Goal: Task Accomplishment & Management: Manage account settings

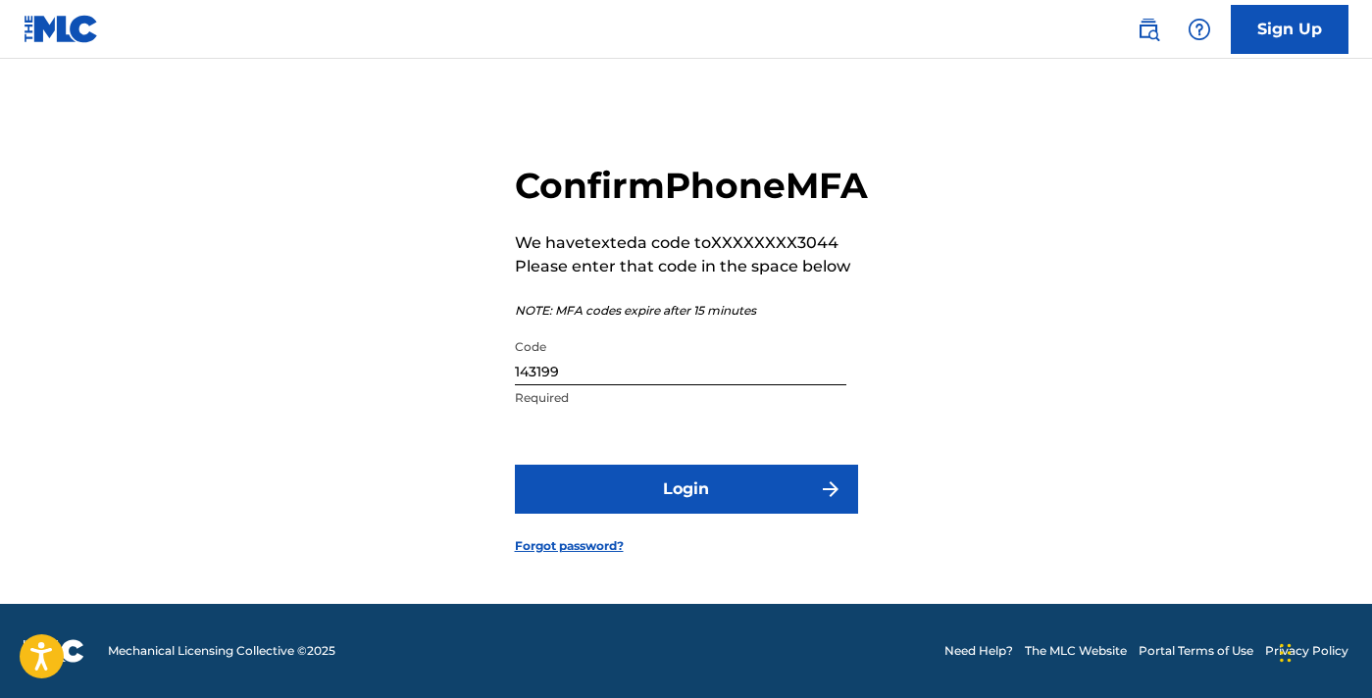
click at [625, 504] on button "Login" at bounding box center [686, 489] width 343 height 49
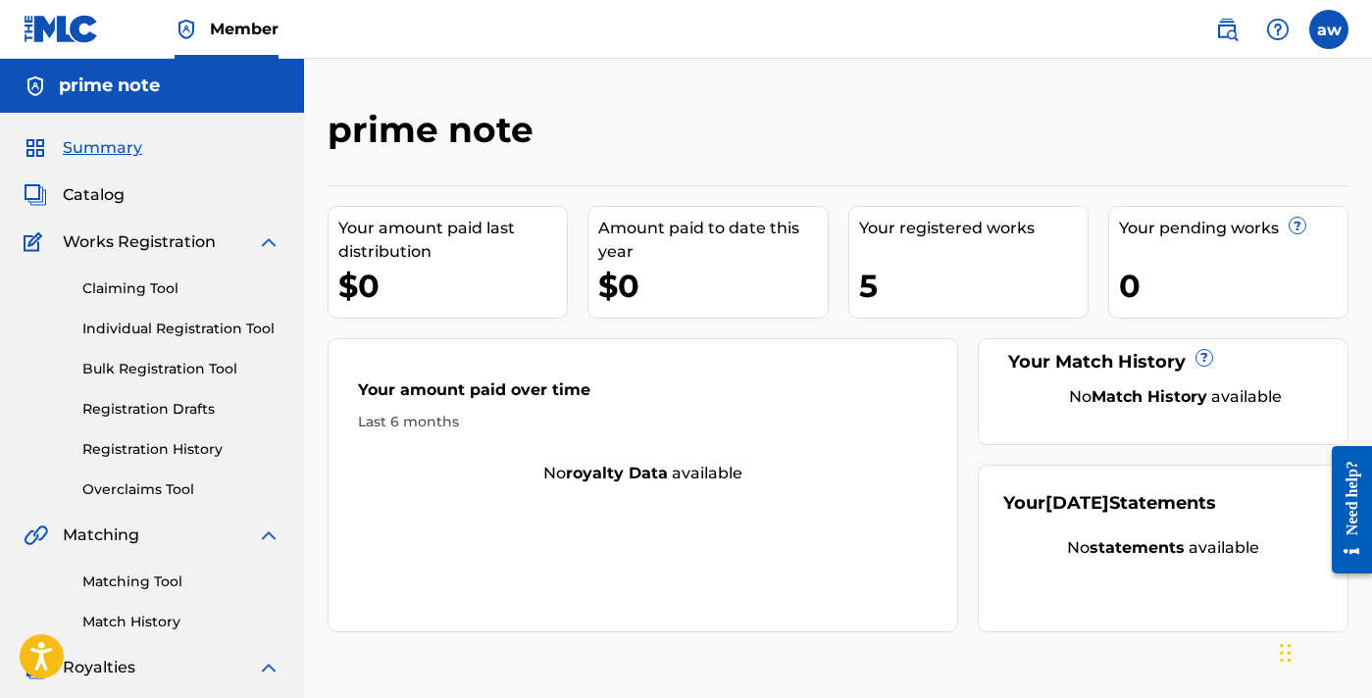
click at [137, 578] on link "Matching Tool" at bounding box center [181, 582] width 198 height 21
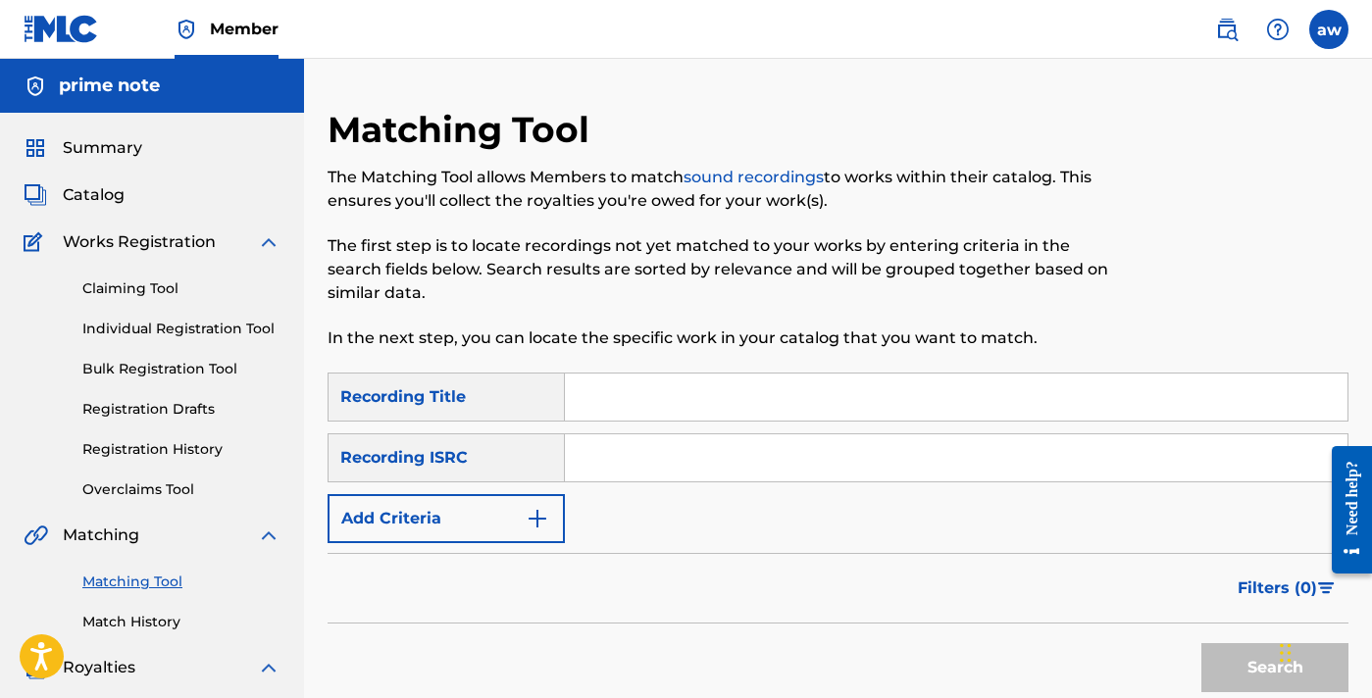
click at [126, 187] on div "Catalog" at bounding box center [152, 195] width 257 height 24
click at [110, 194] on span "Catalog" at bounding box center [94, 195] width 62 height 24
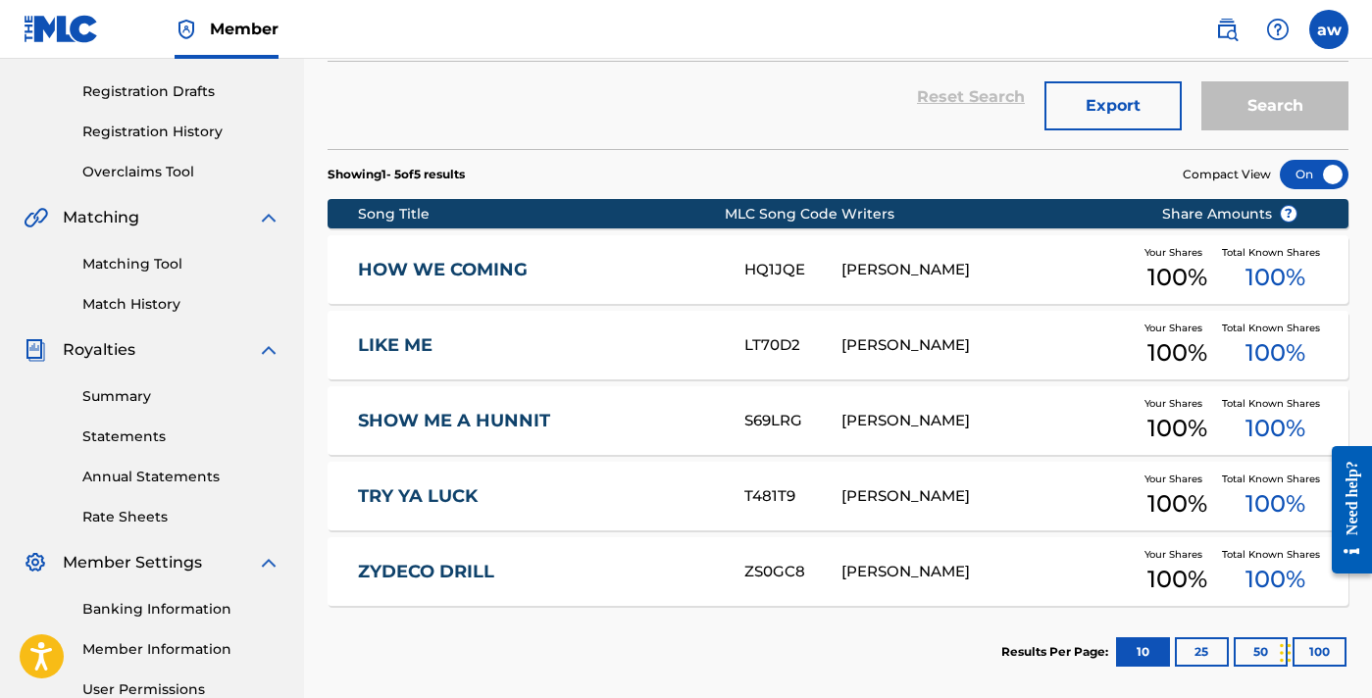
scroll to position [326, 0]
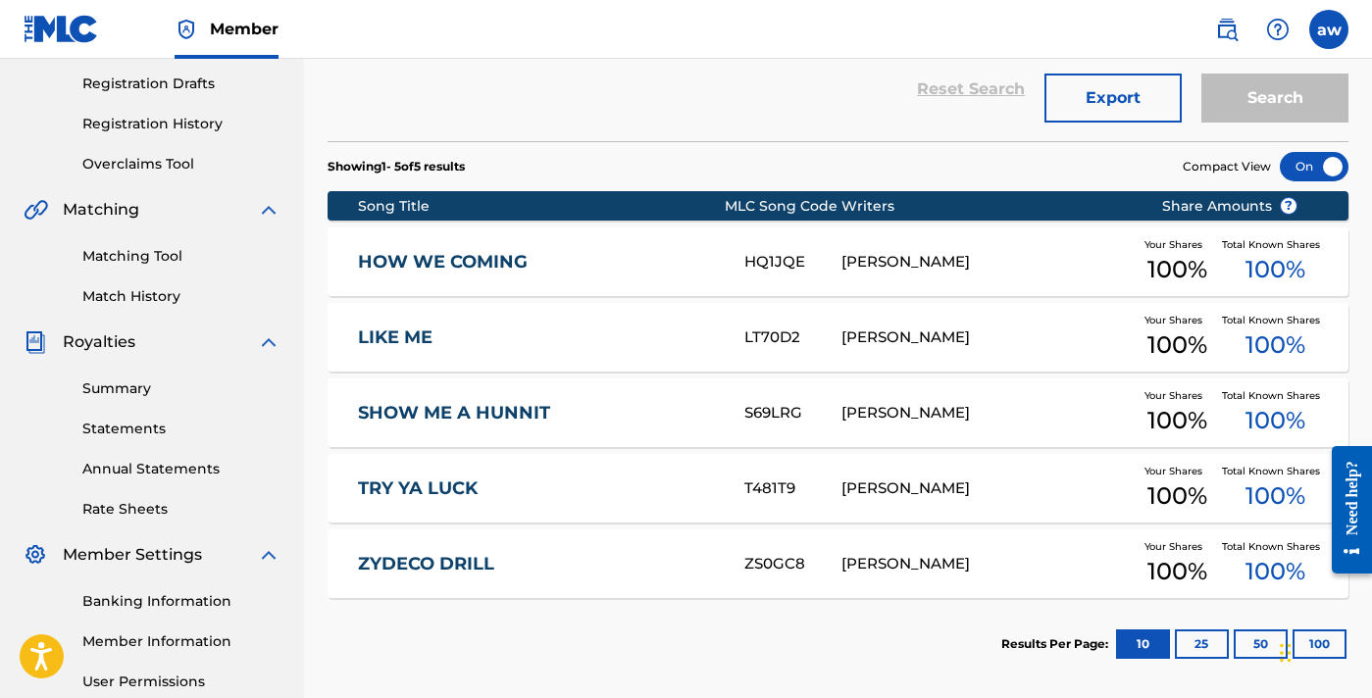
click at [512, 556] on link "ZYDECO DRILL" at bounding box center [537, 564] width 359 height 23
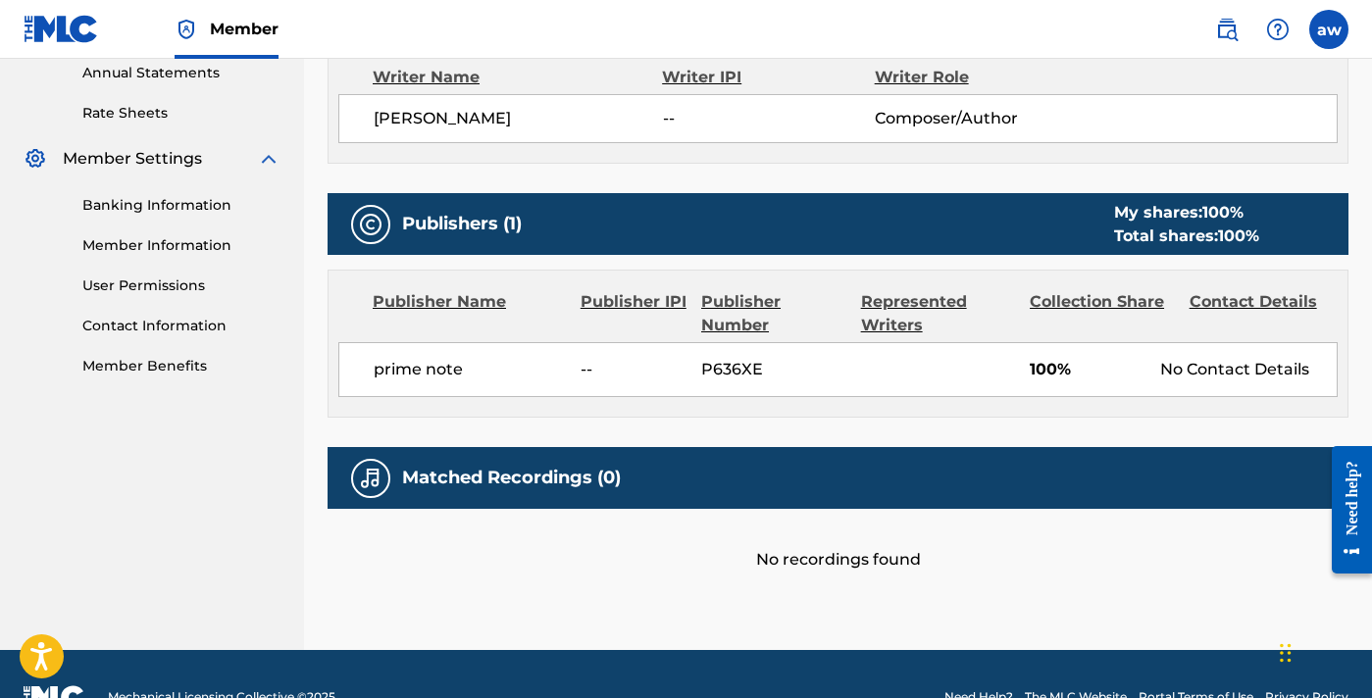
scroll to position [729, 0]
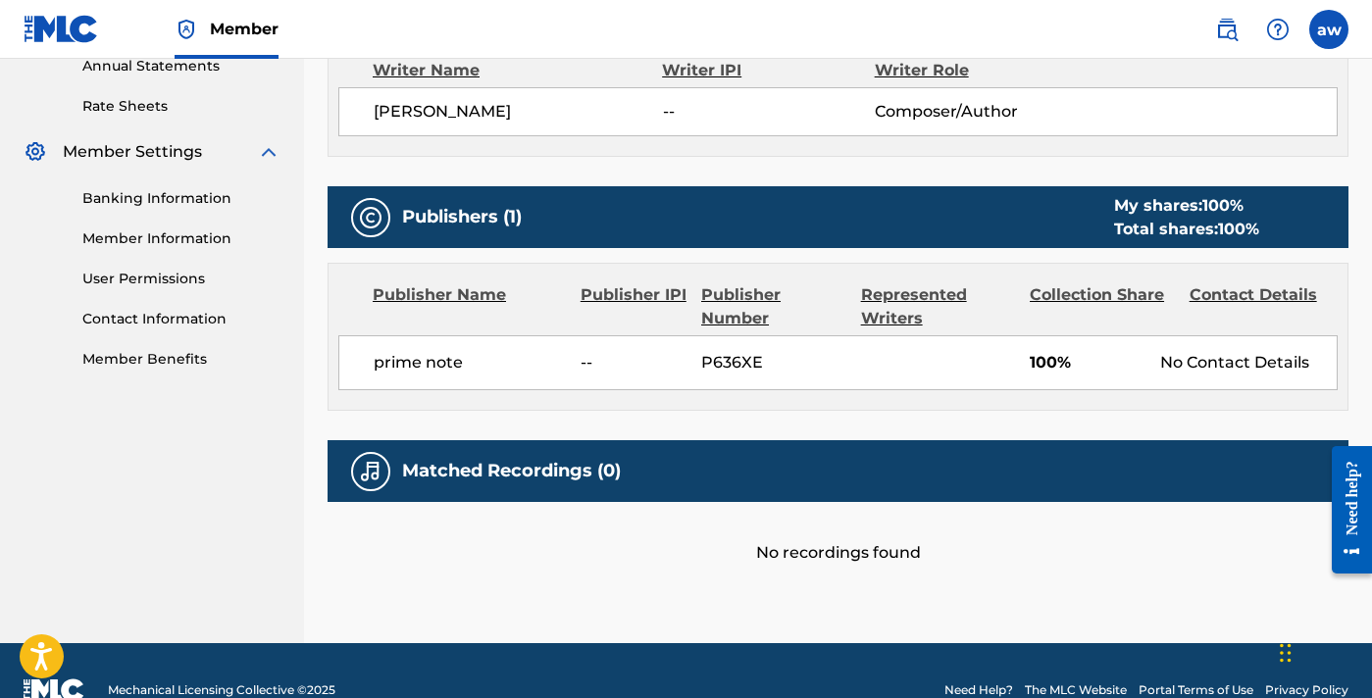
click at [648, 556] on div "No recordings found" at bounding box center [837, 533] width 1021 height 63
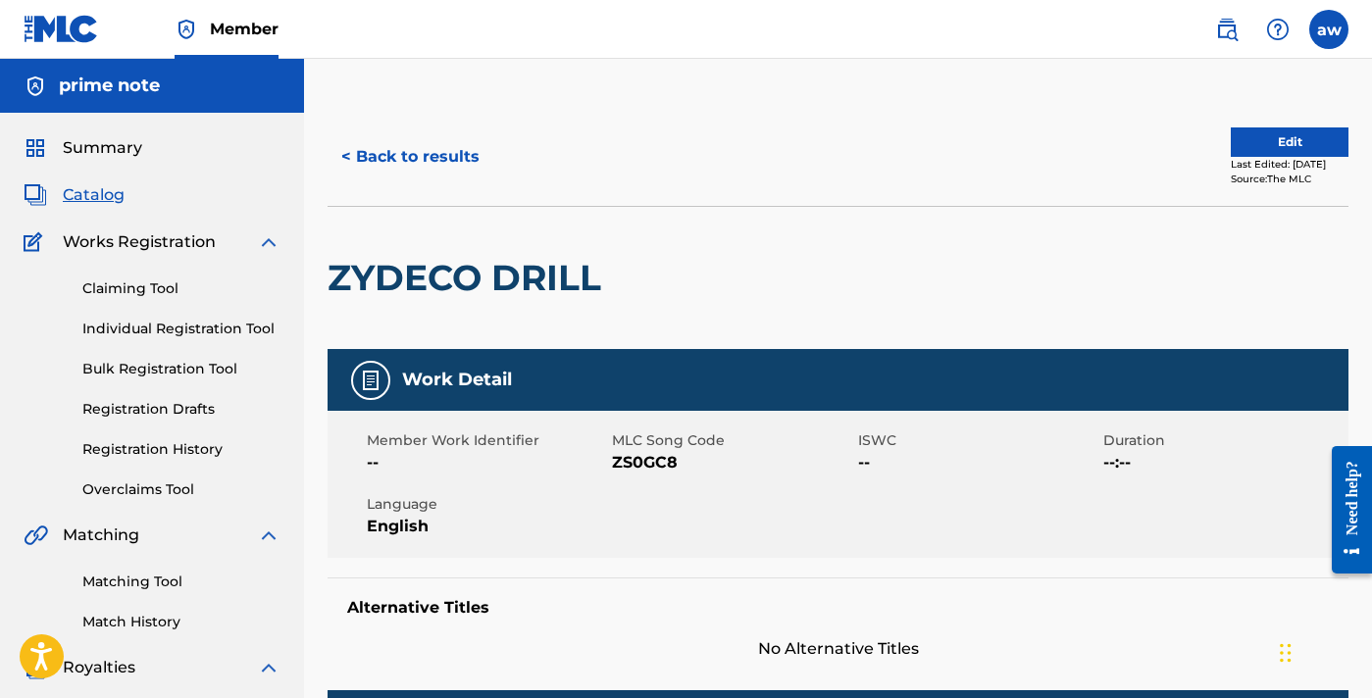
scroll to position [0, 0]
click at [1252, 132] on button "Edit" at bounding box center [1290, 141] width 118 height 29
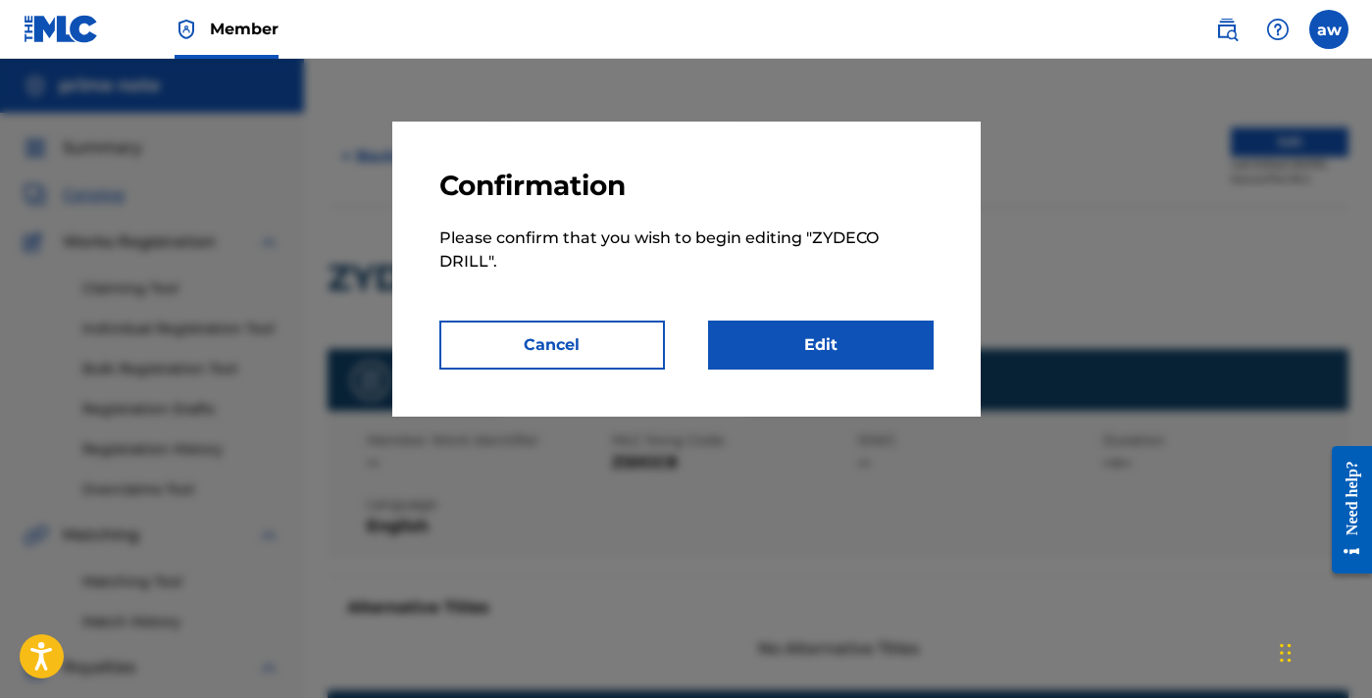
click at [817, 359] on link "Edit" at bounding box center [821, 345] width 226 height 49
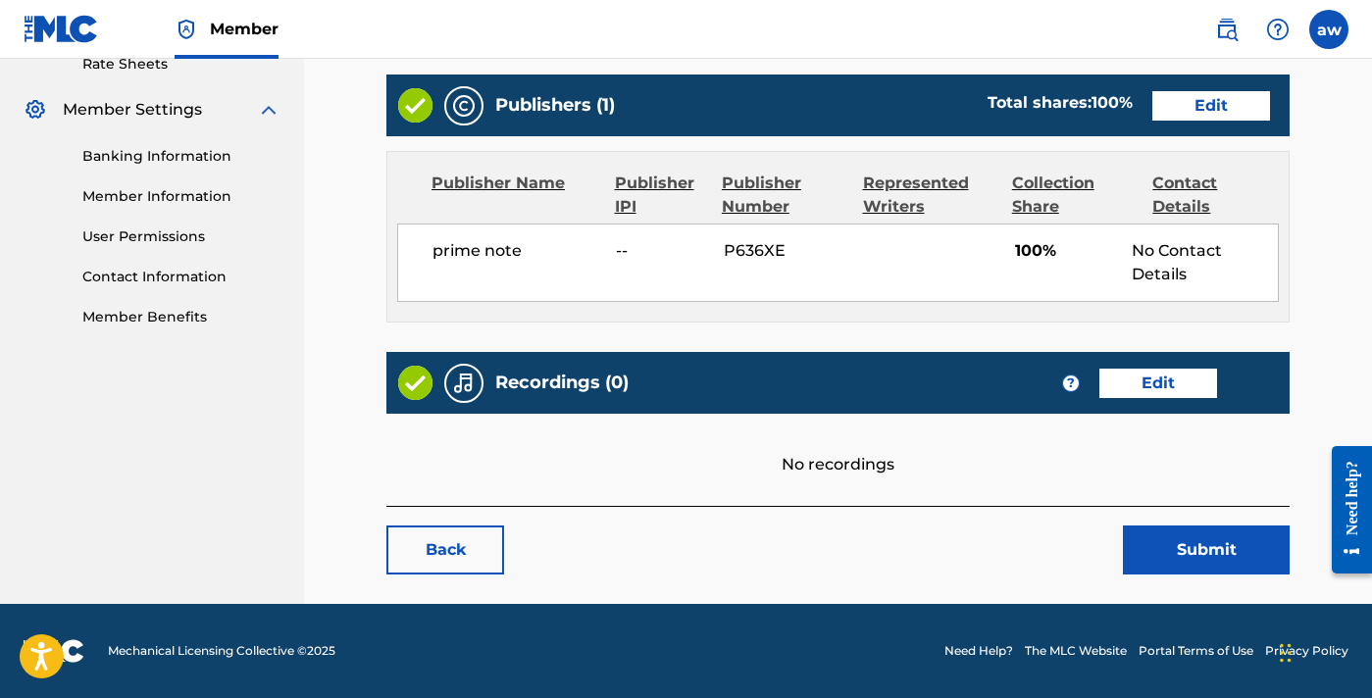
scroll to position [770, 0]
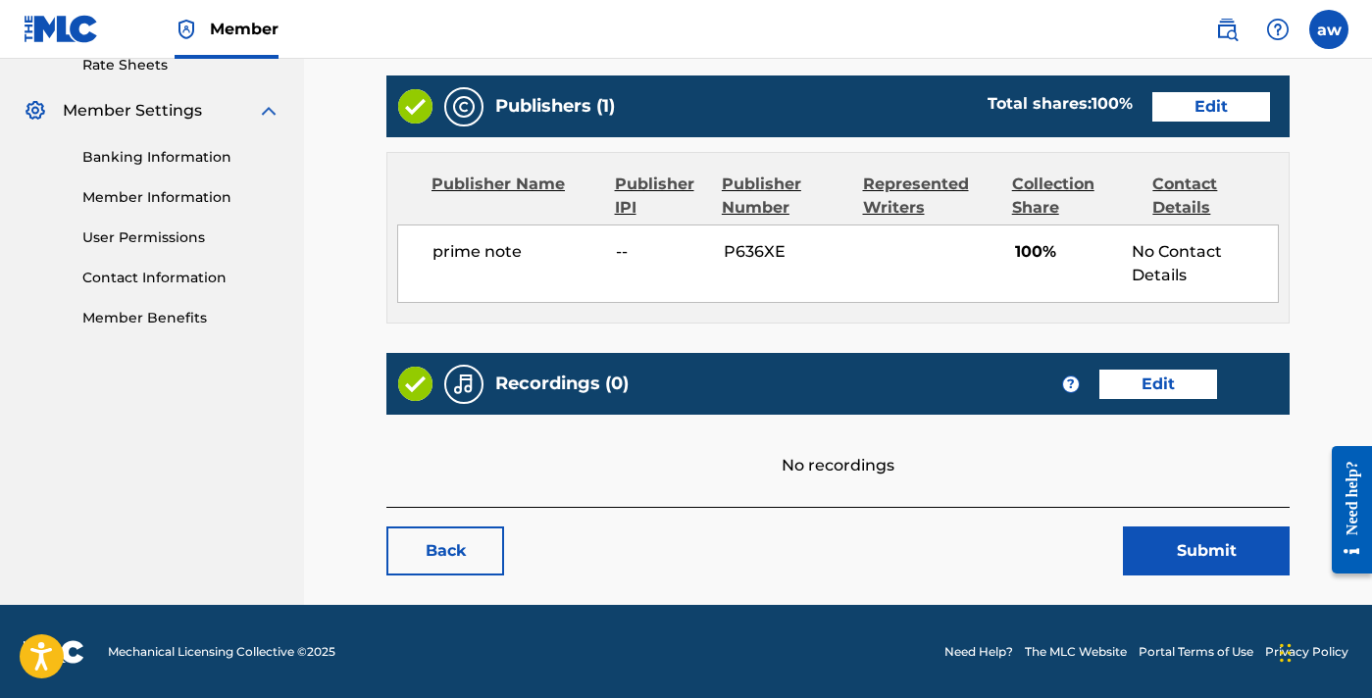
click at [1211, 371] on link "Edit" at bounding box center [1158, 384] width 118 height 29
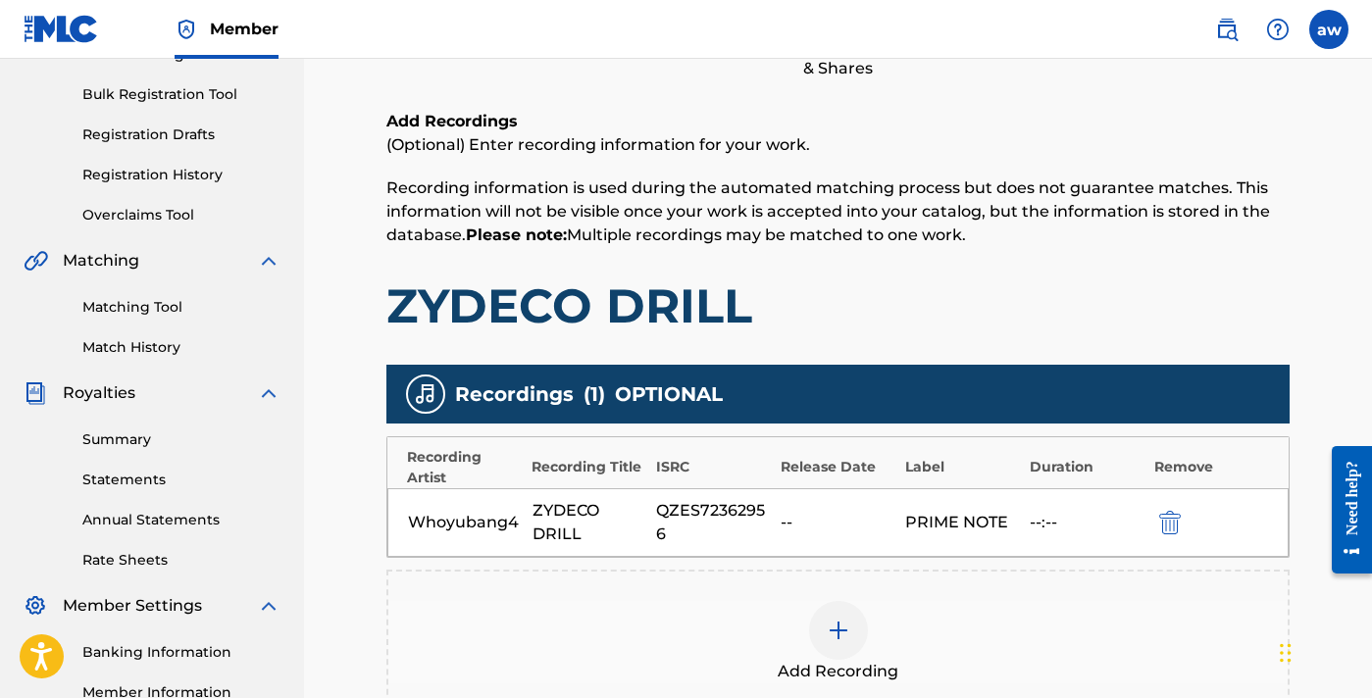
scroll to position [291, 0]
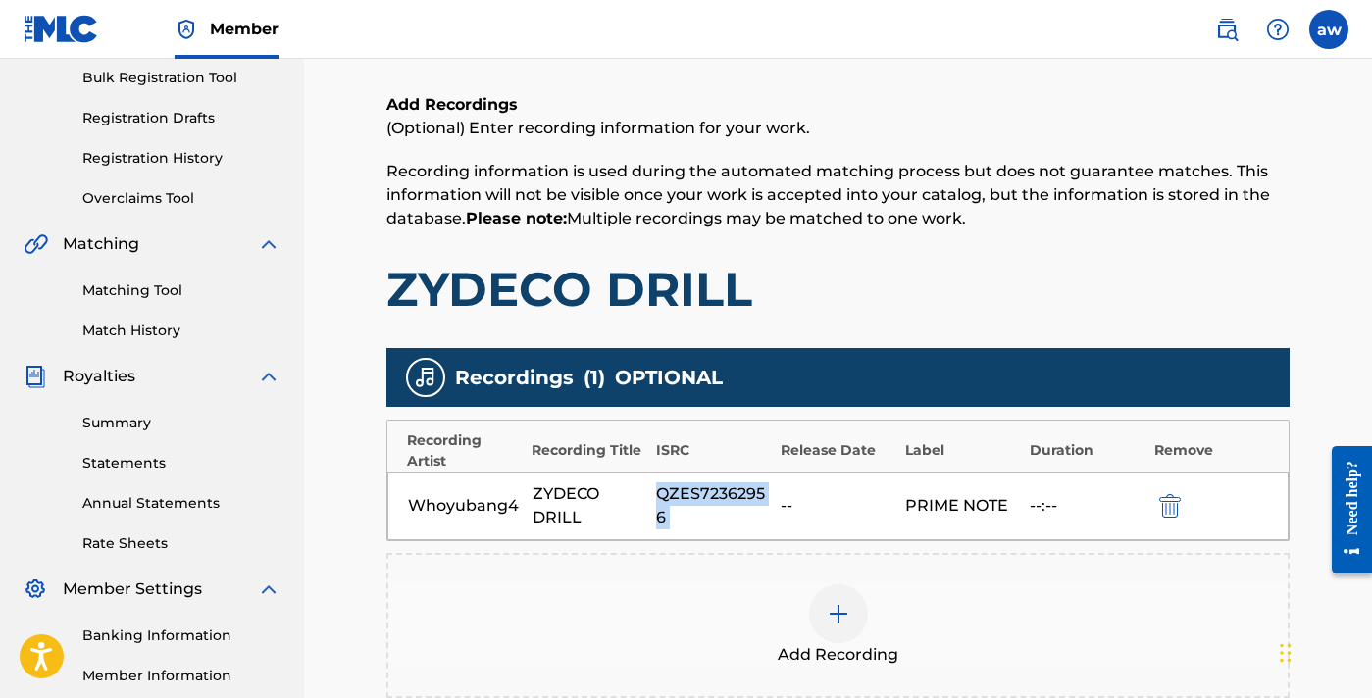
drag, startPoint x: 652, startPoint y: 490, endPoint x: 779, endPoint y: 492, distance: 127.5
click at [779, 492] on div "Whoyubang4 ZYDECO DRILL QZES72362956 -- PRIME NOTE --:--" at bounding box center [837, 506] width 901 height 69
click at [751, 486] on div "QZES72362956" at bounding box center [713, 505] width 115 height 47
drag, startPoint x: 624, startPoint y: 493, endPoint x: 727, endPoint y: 496, distance: 103.0
click at [727, 496] on div "Whoyubang4 ZYDECO DRILL QZES72362956 -- PRIME NOTE --:--" at bounding box center [837, 506] width 901 height 69
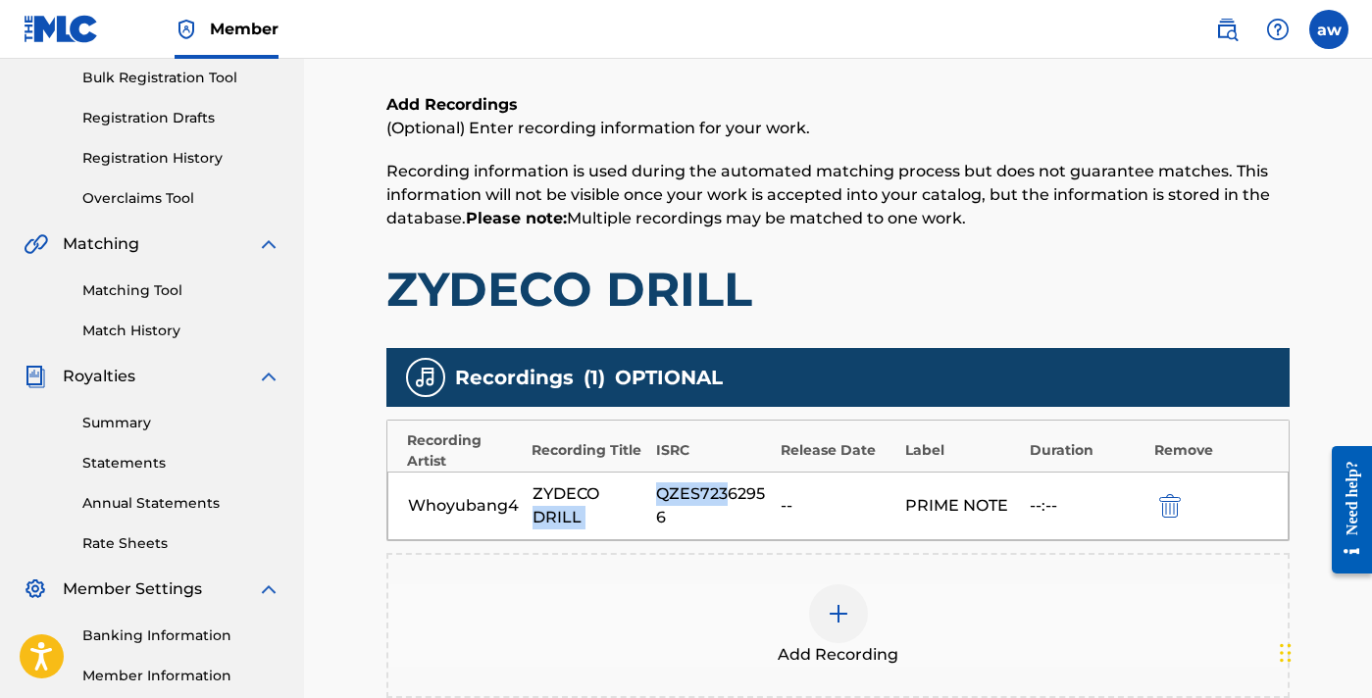
click at [727, 496] on div "QZES72362956" at bounding box center [713, 505] width 115 height 47
drag, startPoint x: 660, startPoint y: 488, endPoint x: 736, endPoint y: 495, distance: 76.8
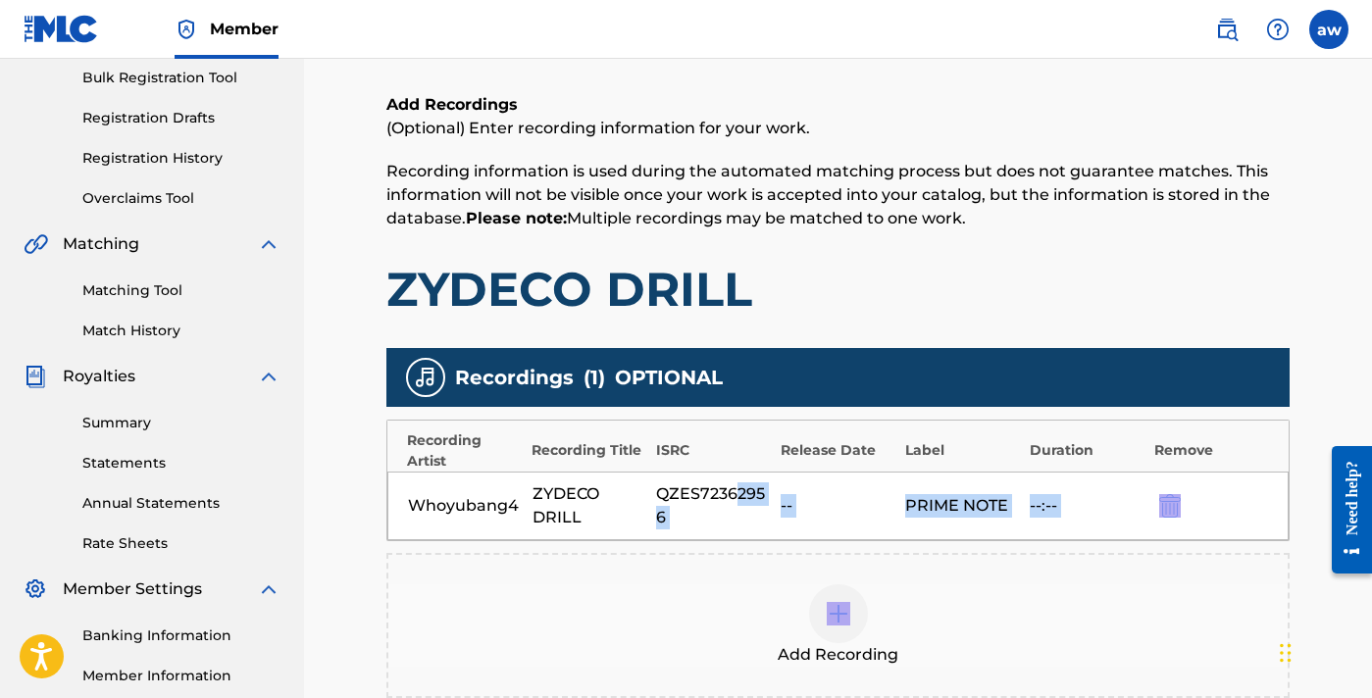
drag, startPoint x: 733, startPoint y: 486, endPoint x: 713, endPoint y: 577, distance: 92.5
click at [713, 577] on div "Recordings ( 1 ) OPTIONAL Recording Artist Recording Title ISRC Release Date La…" at bounding box center [837, 523] width 903 height 350
click at [698, 578] on div "Add Recording" at bounding box center [837, 625] width 903 height 145
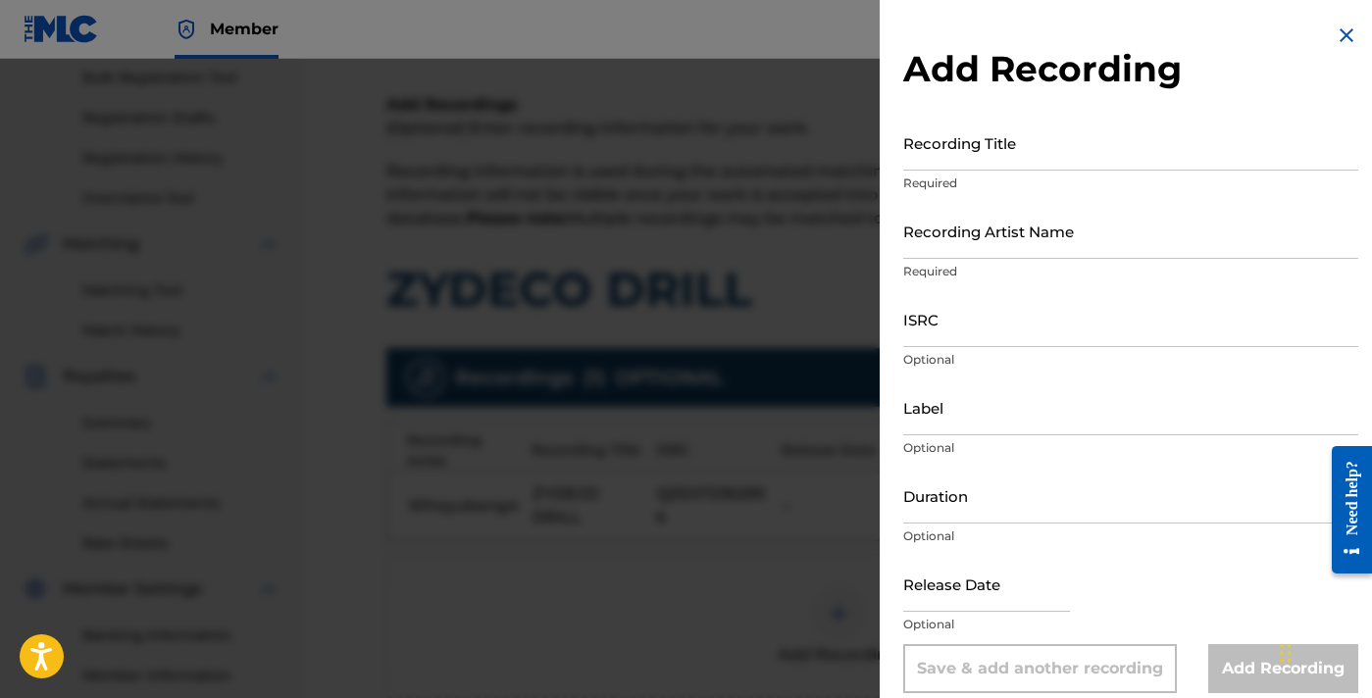
click at [611, 491] on div at bounding box center [686, 408] width 1372 height 698
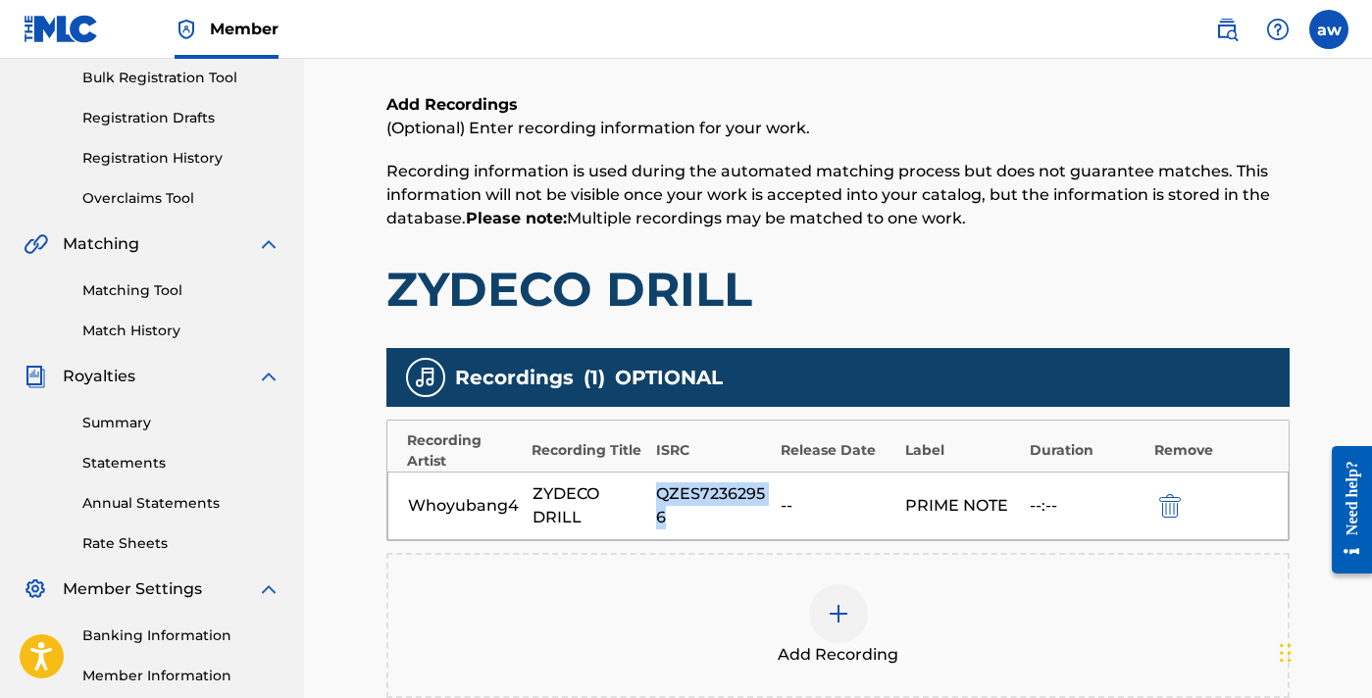
drag, startPoint x: 659, startPoint y: 492, endPoint x: 761, endPoint y: 510, distance: 103.5
copy div "QZES72362956"
click at [114, 301] on div "Matching Tool Match History" at bounding box center [152, 298] width 257 height 85
click at [119, 290] on link "Matching Tool" at bounding box center [181, 290] width 198 height 21
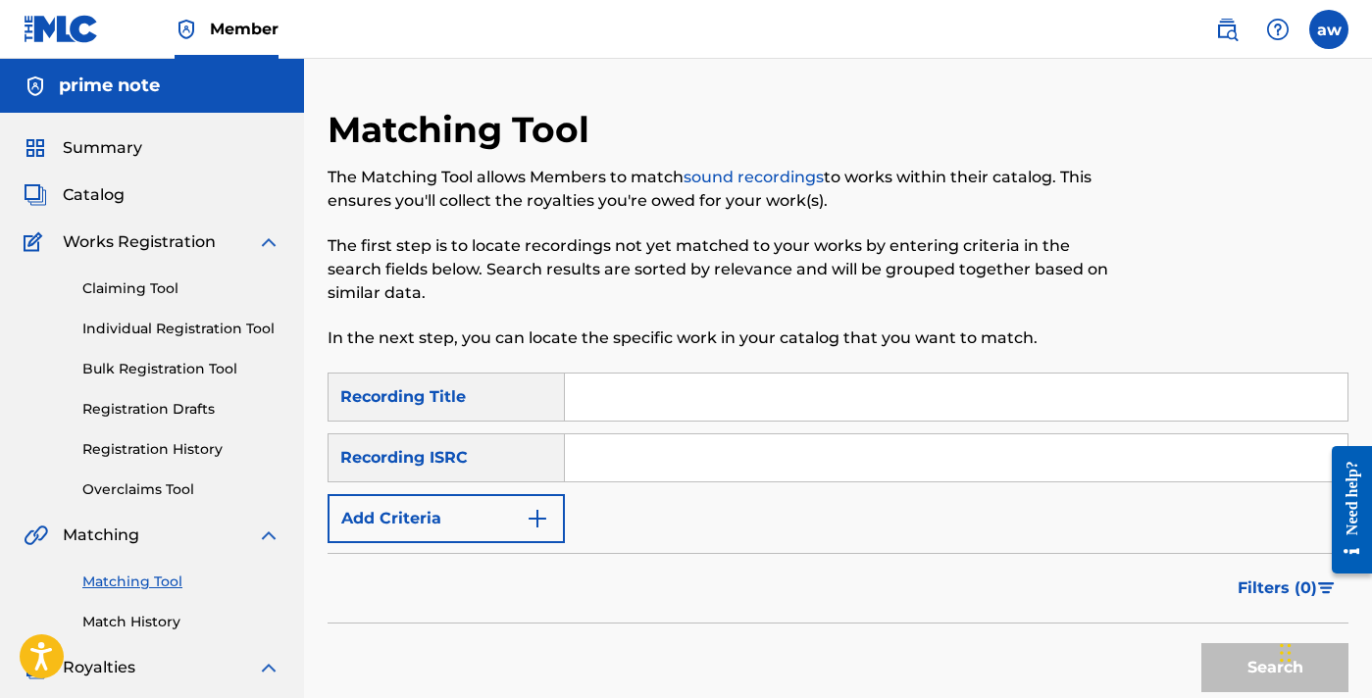
click at [586, 381] on input "Search Form" at bounding box center [956, 397] width 782 height 47
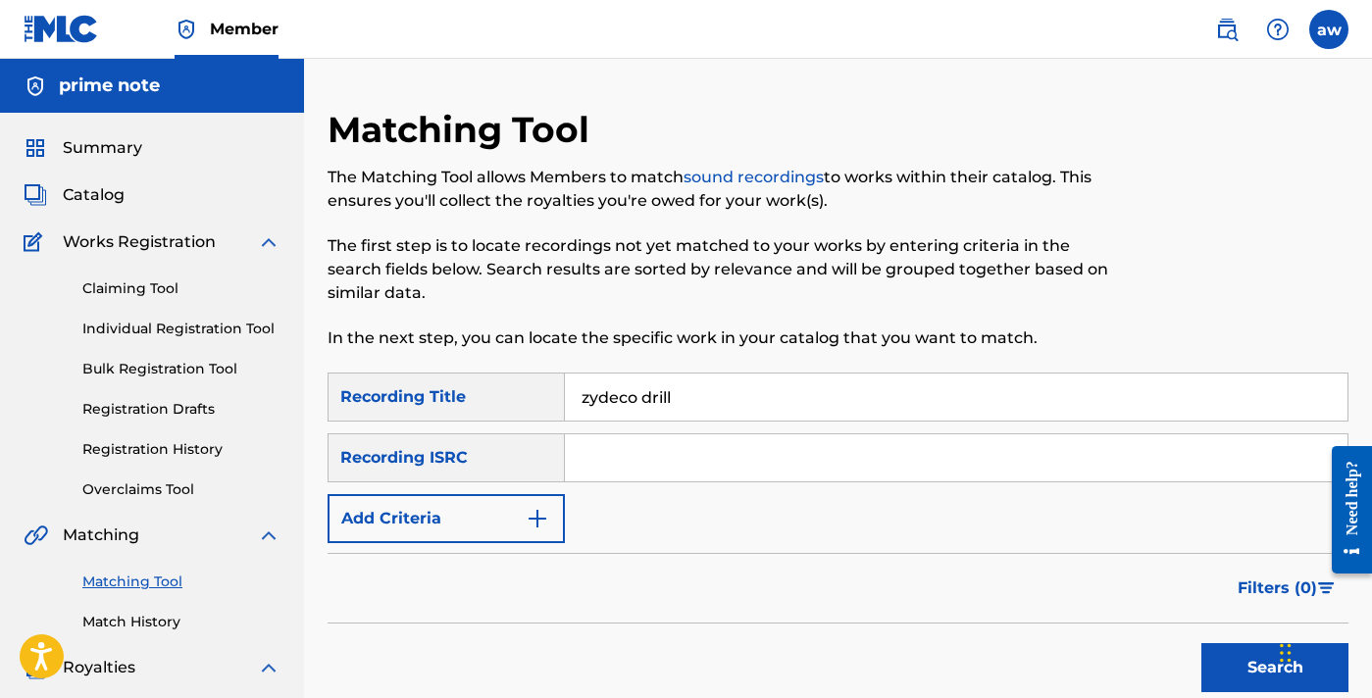
type input "zydeco drill"
click at [606, 475] on input "Search Form" at bounding box center [956, 457] width 782 height 47
paste input "QZES72362956"
type input "QZES72362956"
click at [1240, 632] on div "Search" at bounding box center [1269, 663] width 157 height 78
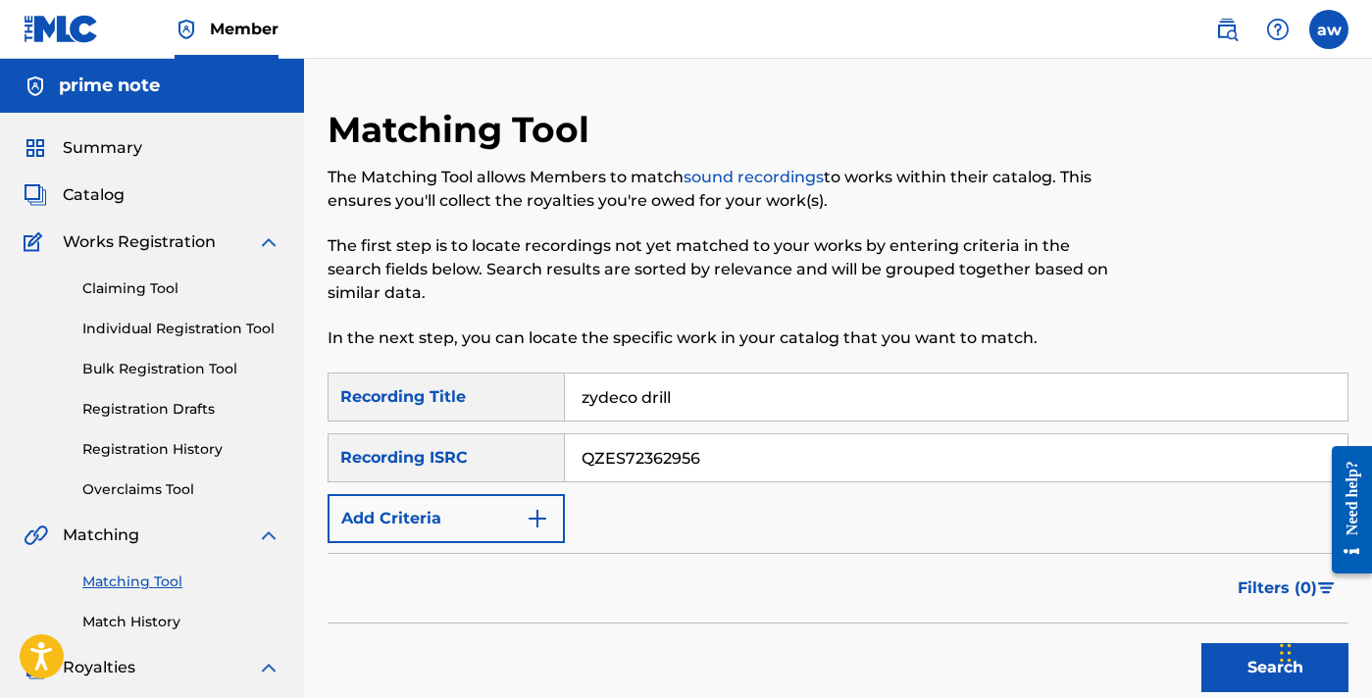
click at [1242, 658] on button "Search" at bounding box center [1274, 667] width 147 height 49
click at [1252, 651] on button "Search" at bounding box center [1274, 667] width 147 height 49
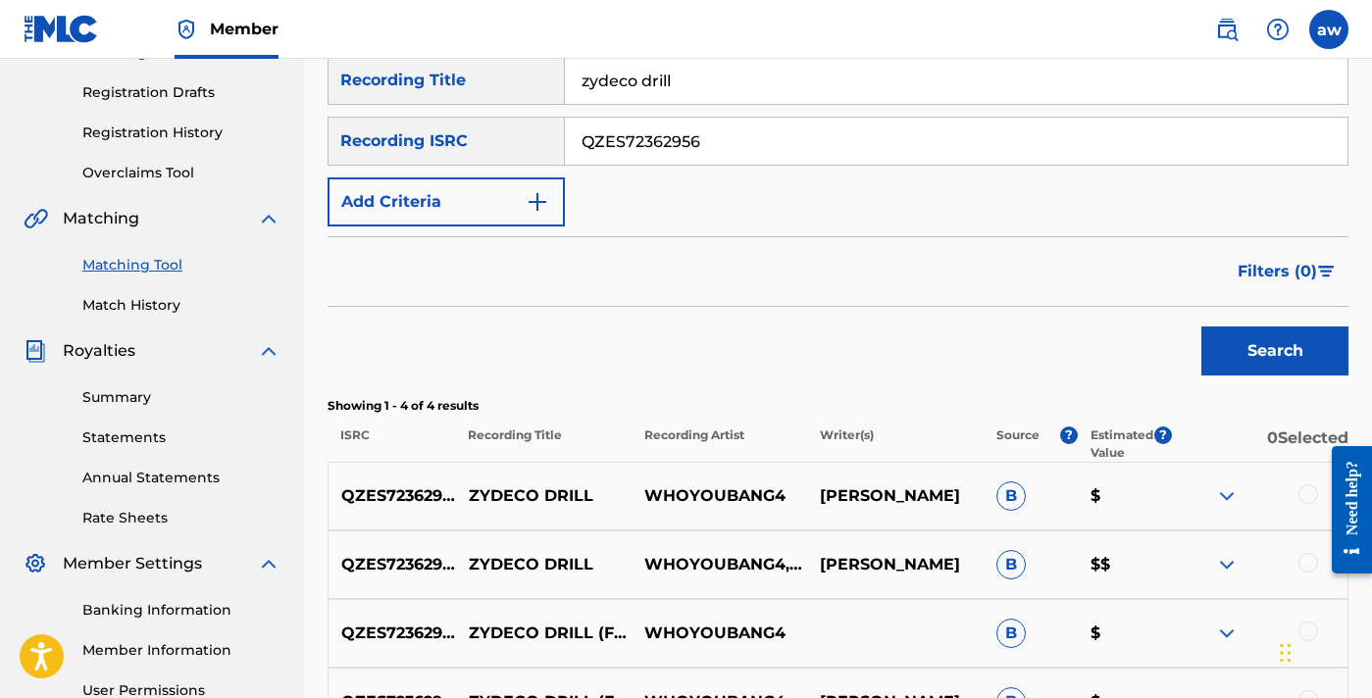
scroll to position [356, 0]
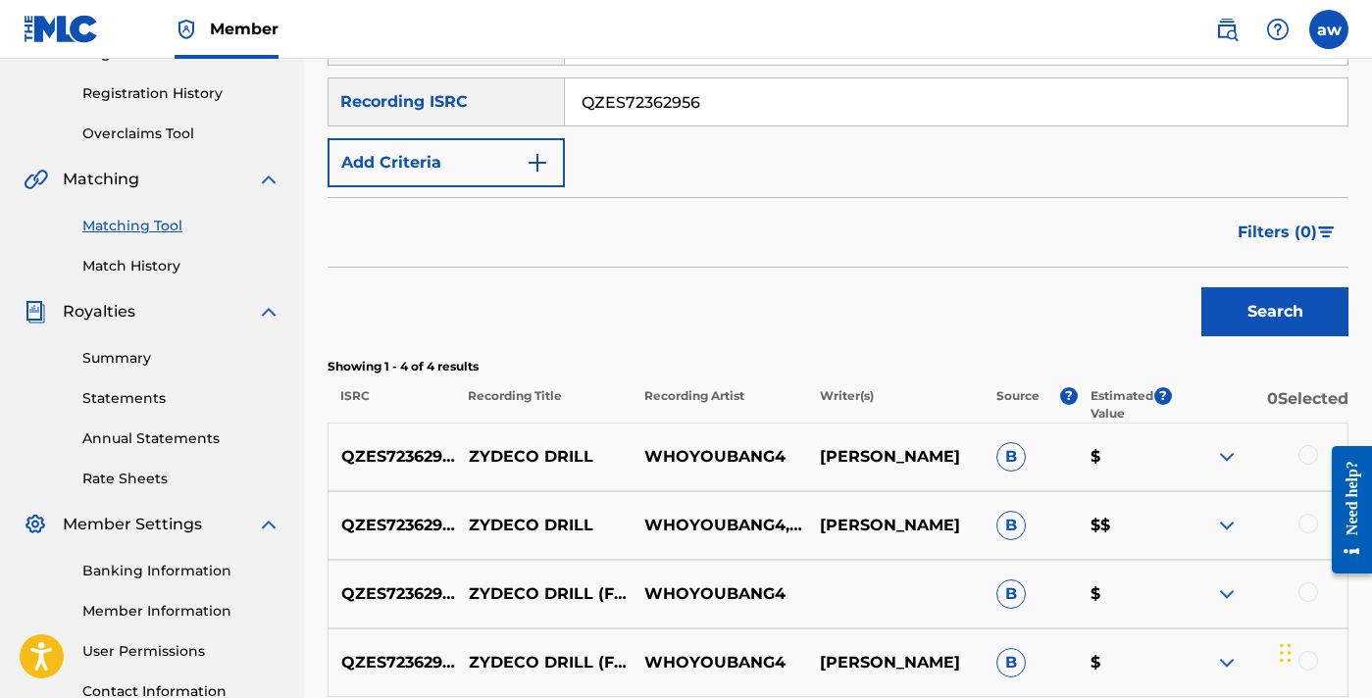
click at [1007, 457] on span "B" at bounding box center [1010, 456] width 29 height 29
click at [1100, 453] on p "$" at bounding box center [1124, 457] width 94 height 24
click at [1230, 455] on img at bounding box center [1227, 457] width 24 height 24
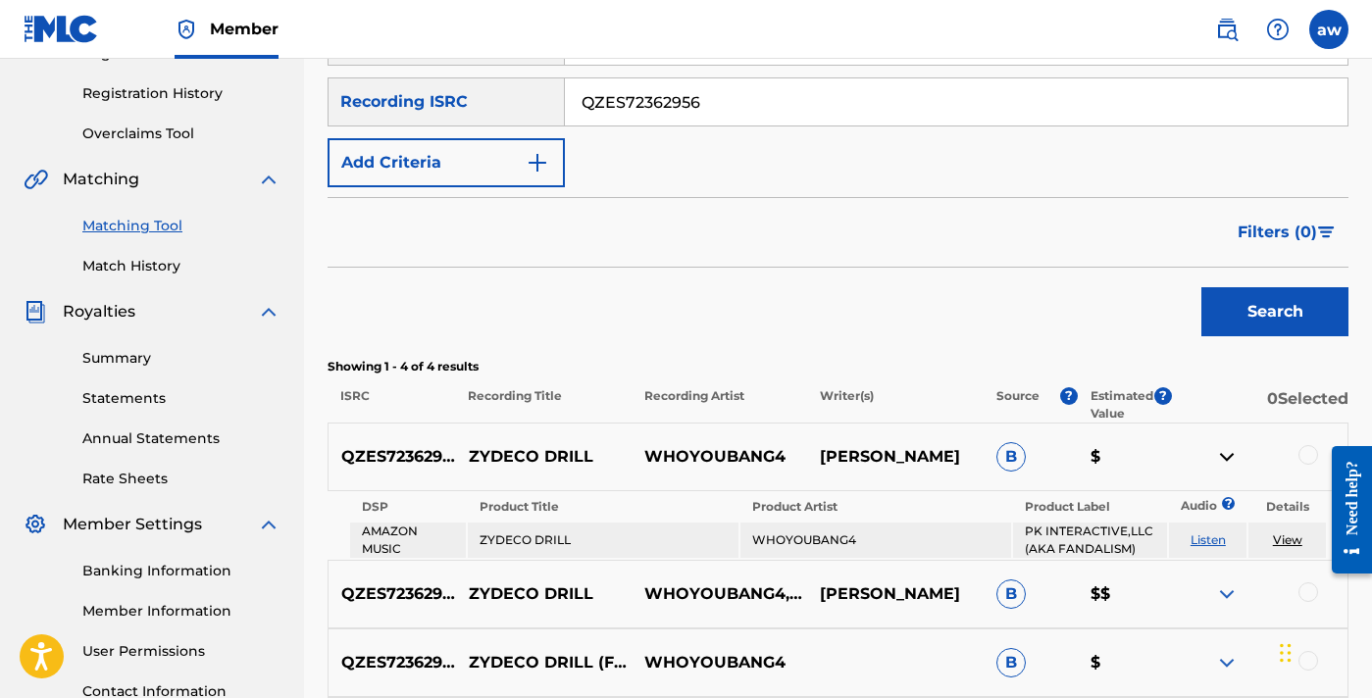
click at [1230, 456] on img at bounding box center [1227, 457] width 24 height 24
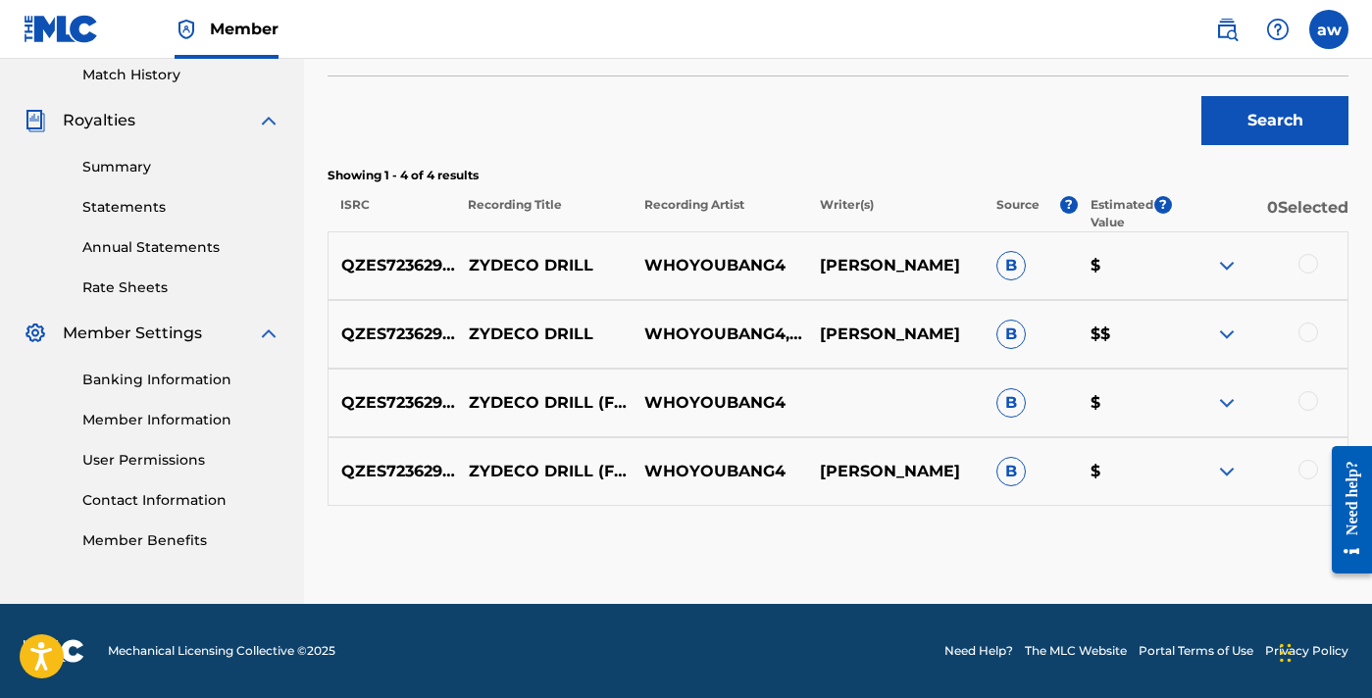
scroll to position [547, 0]
click at [550, 473] on p "ZYDECO DRILL (FEAT. 3XKAISO)" at bounding box center [543, 472] width 176 height 24
click at [548, 467] on p "ZYDECO DRILL (FEAT. 3XKAISO)" at bounding box center [543, 472] width 176 height 24
drag, startPoint x: 727, startPoint y: 470, endPoint x: 520, endPoint y: 477, distance: 207.0
click at [520, 477] on div "QZES72362956 ZYDECO DRILL (FEAT. 3XKAISO) WHOYOUBANG4 AJ J WHITE B $" at bounding box center [837, 471] width 1021 height 69
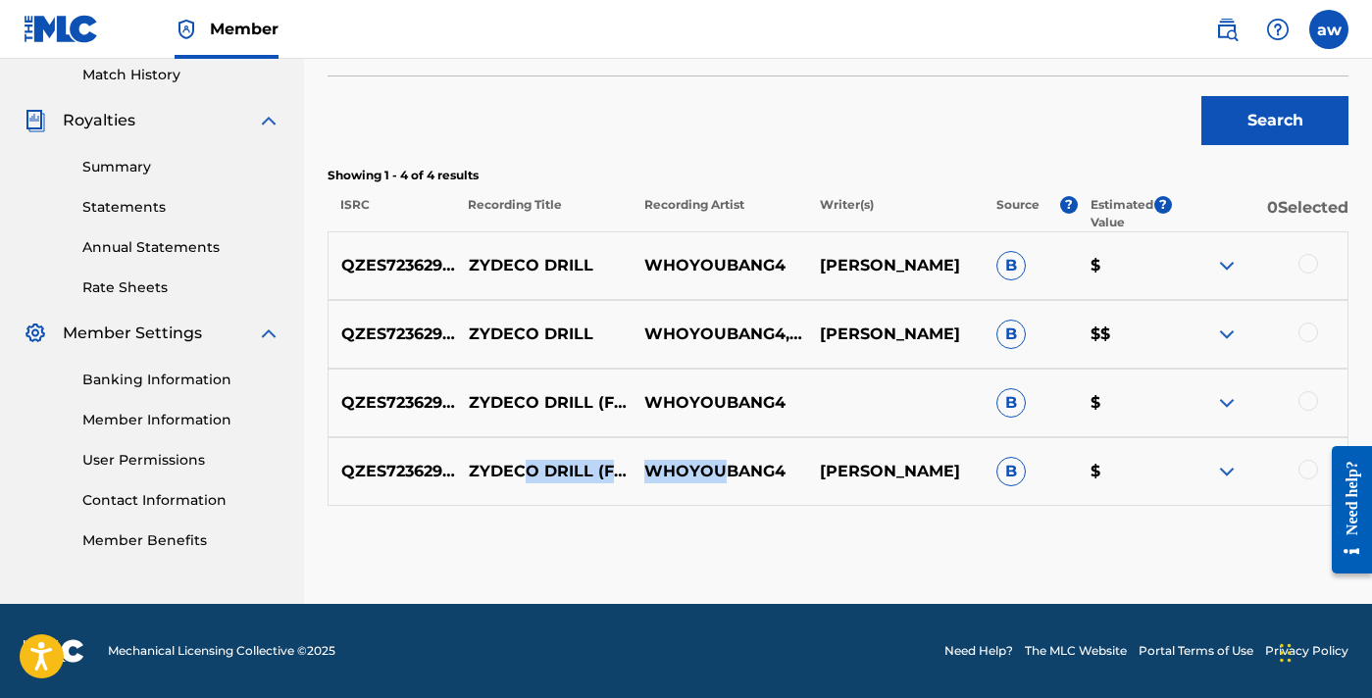
click at [1218, 273] on img at bounding box center [1227, 266] width 24 height 24
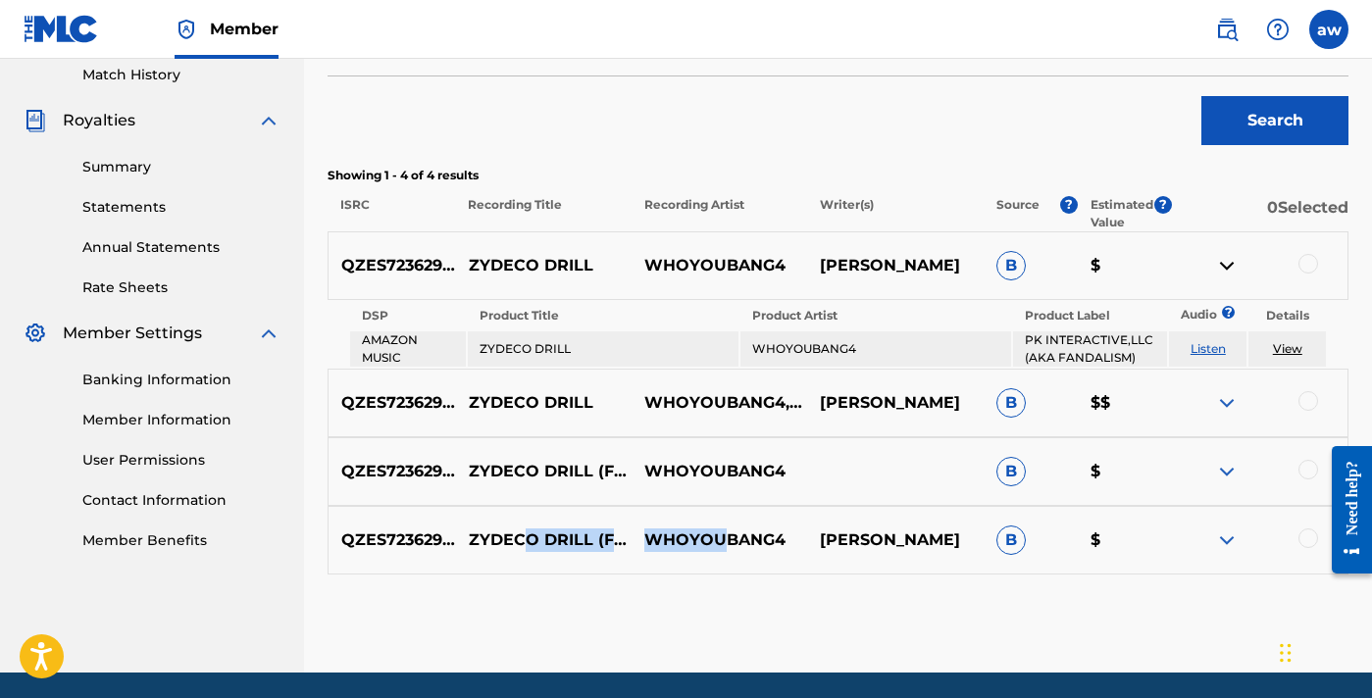
click at [1292, 348] on link "View" at bounding box center [1287, 348] width 29 height 15
click at [1228, 472] on img at bounding box center [1227, 472] width 24 height 24
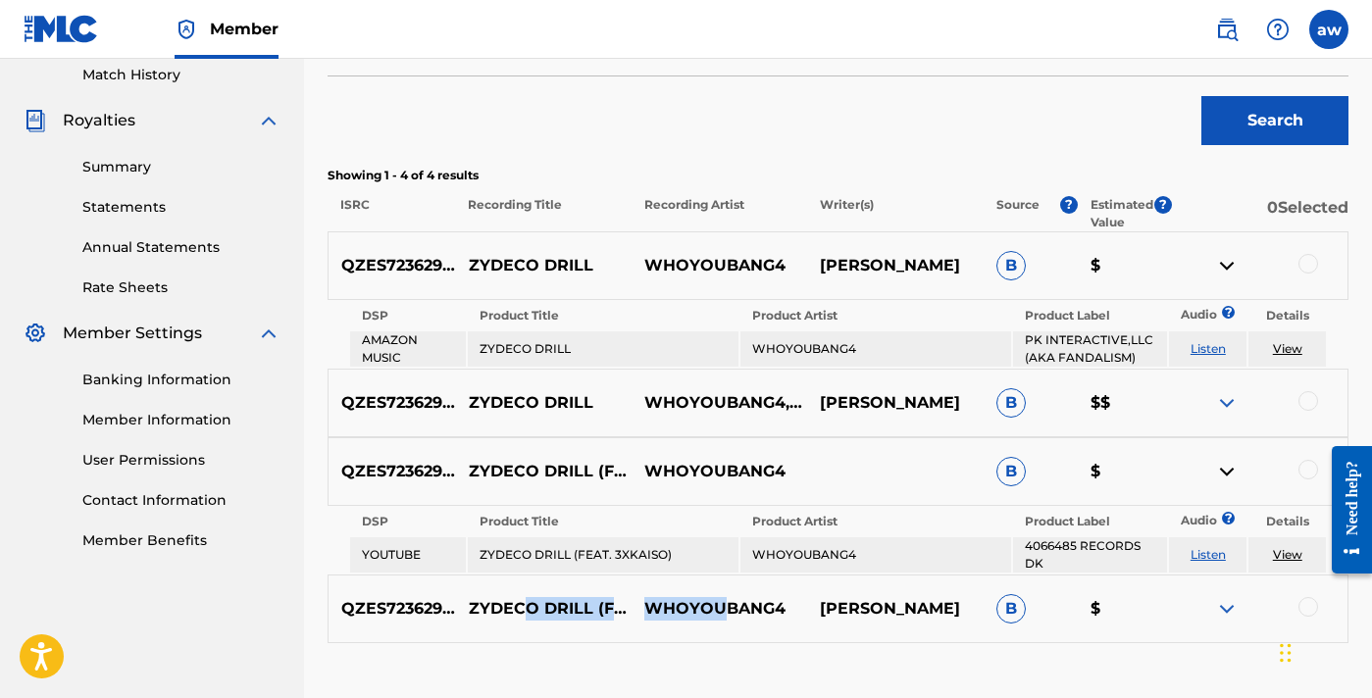
click at [1293, 552] on link "View" at bounding box center [1287, 554] width 29 height 15
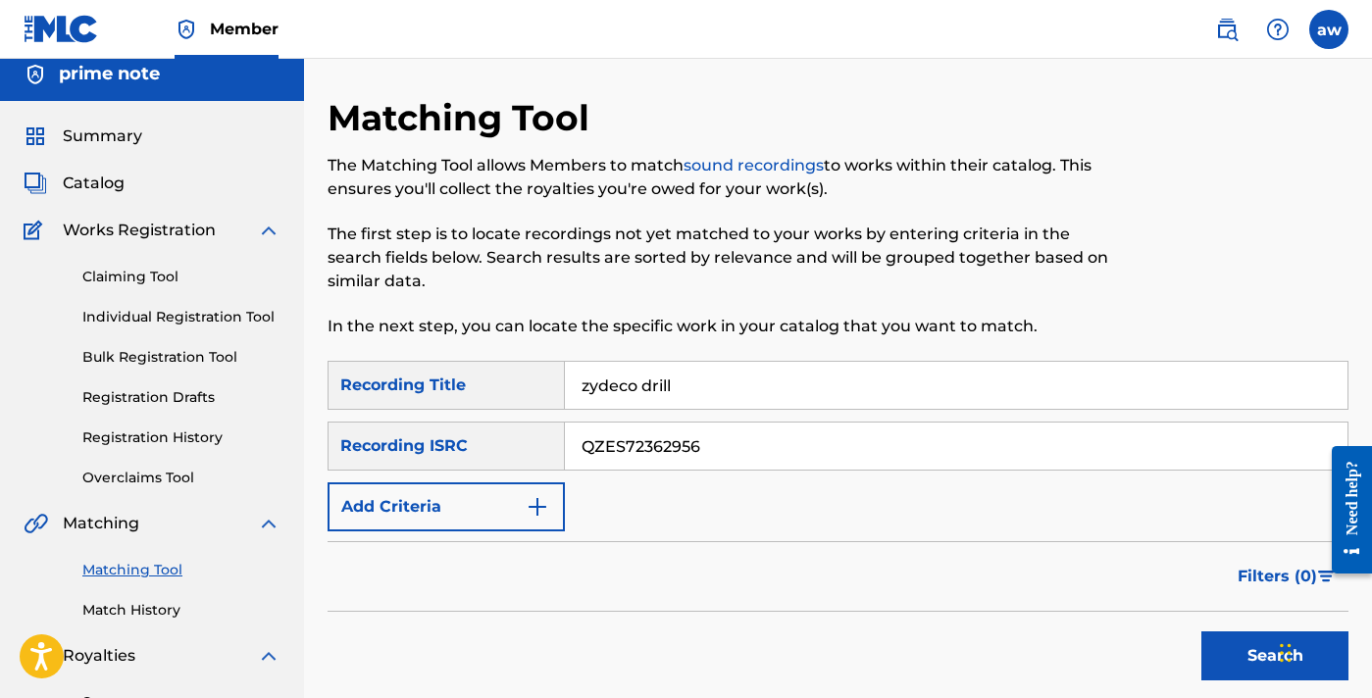
scroll to position [5, 0]
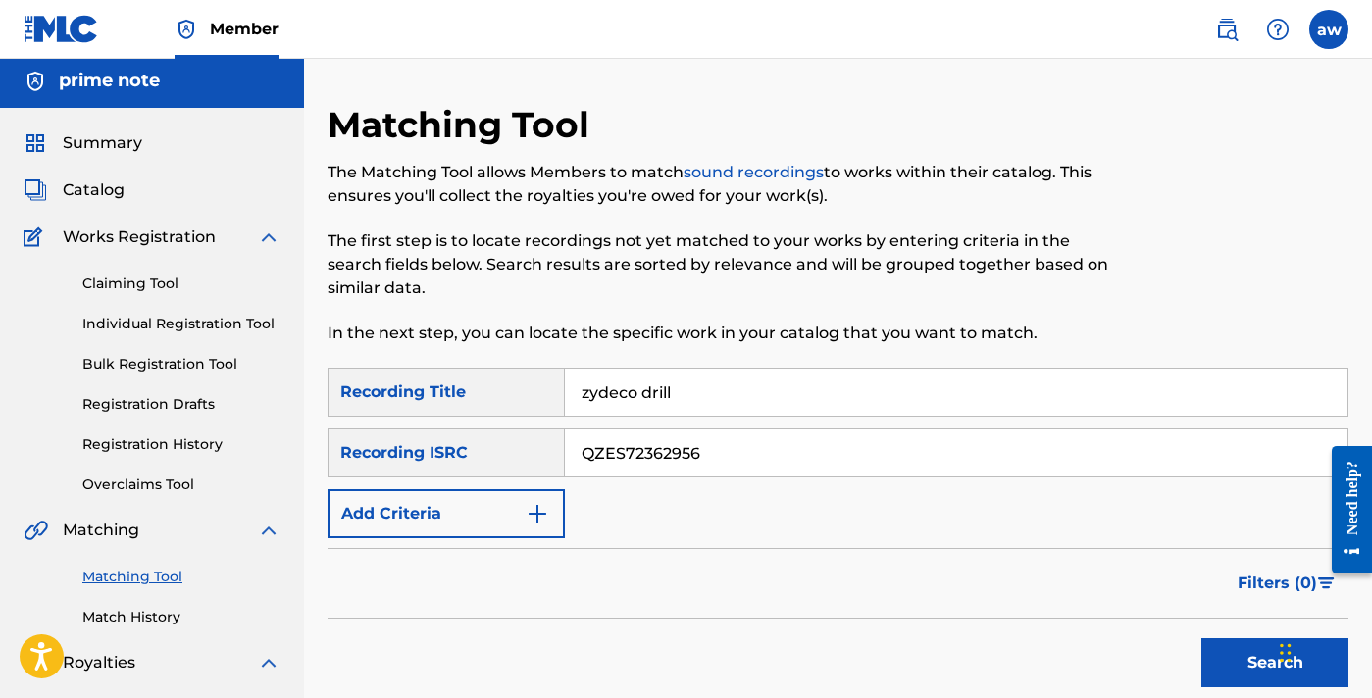
click at [164, 288] on link "Claiming Tool" at bounding box center [181, 284] width 198 height 21
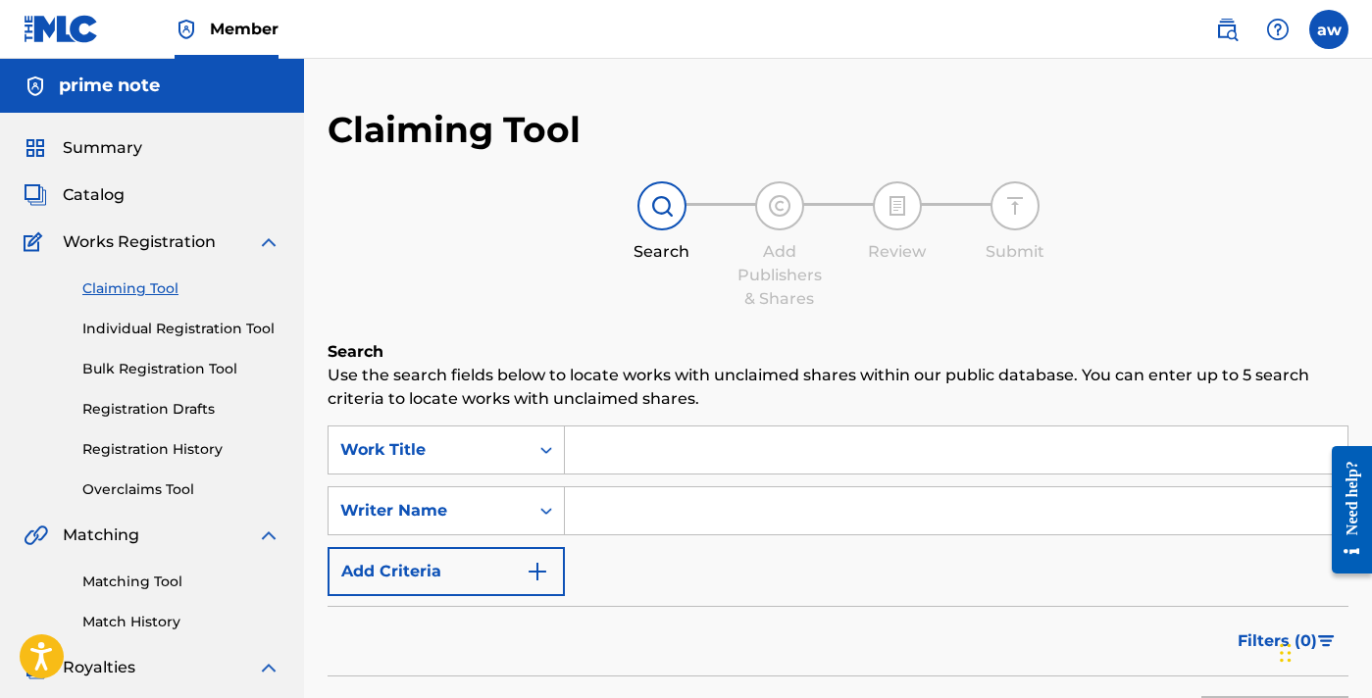
click at [112, 181] on div "Summary Catalog Works Registration Claiming Tool Individual Registration Tool B…" at bounding box center [152, 617] width 304 height 1009
click at [112, 199] on span "Catalog" at bounding box center [94, 195] width 62 height 24
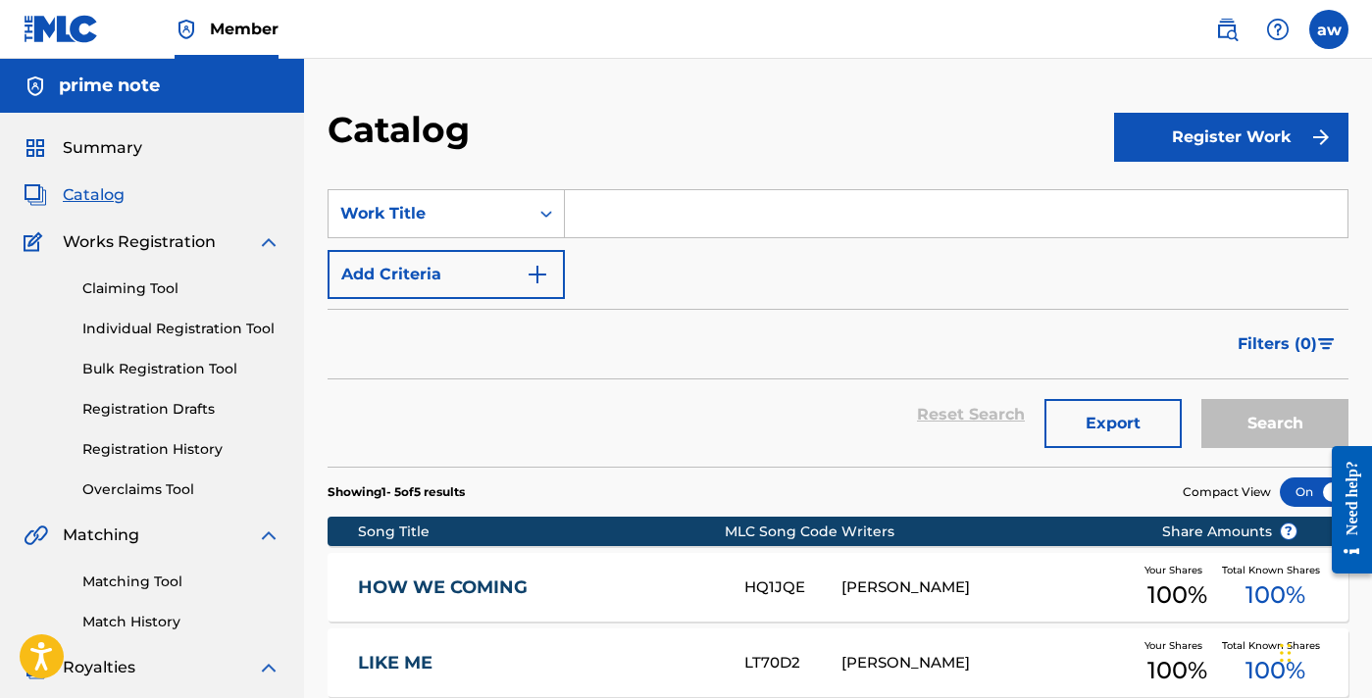
click at [110, 77] on h5 "prime note" at bounding box center [109, 86] width 101 height 23
click at [273, 668] on img at bounding box center [269, 668] width 24 height 24
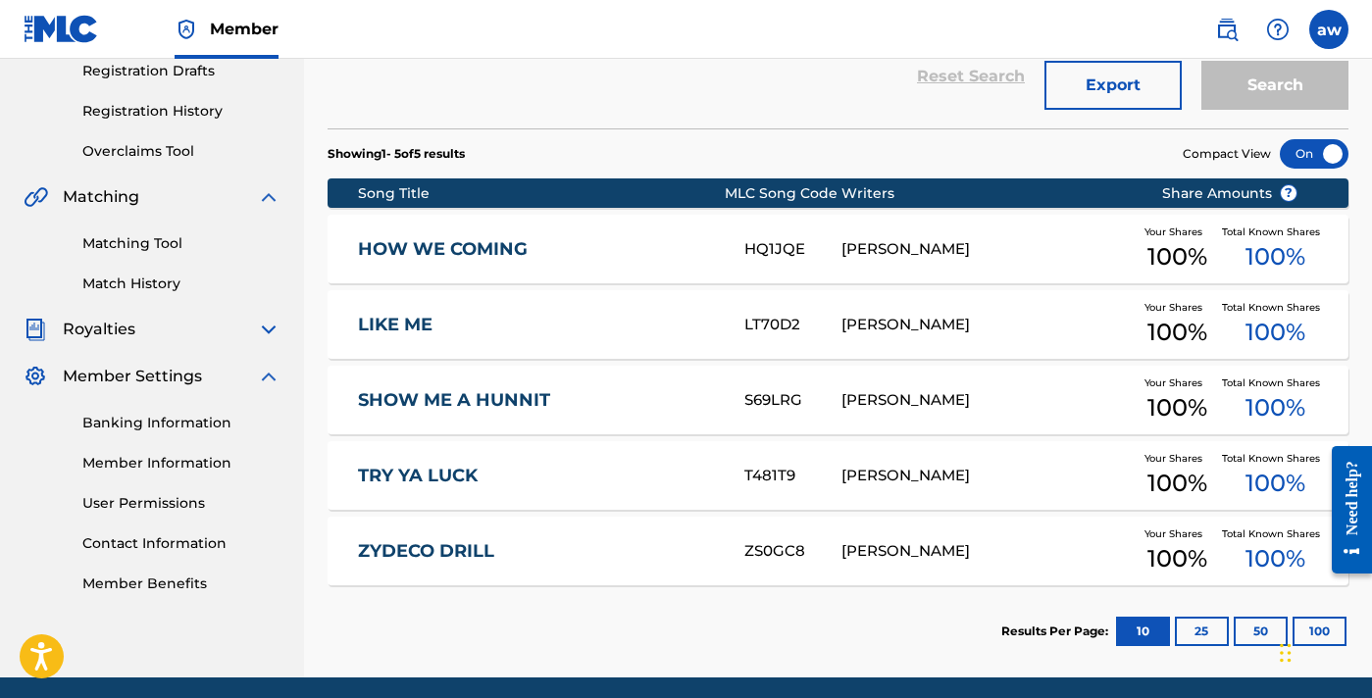
scroll to position [377, 0]
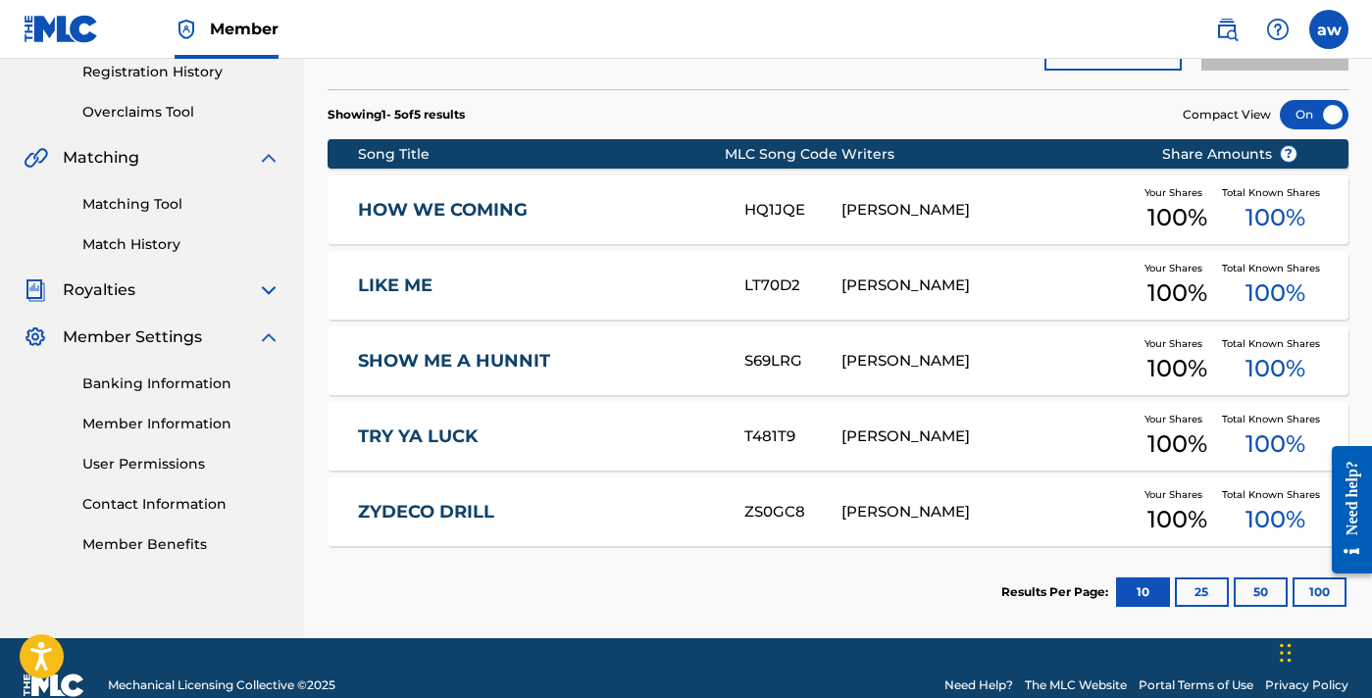
click at [130, 377] on link "Banking Information" at bounding box center [181, 384] width 198 height 21
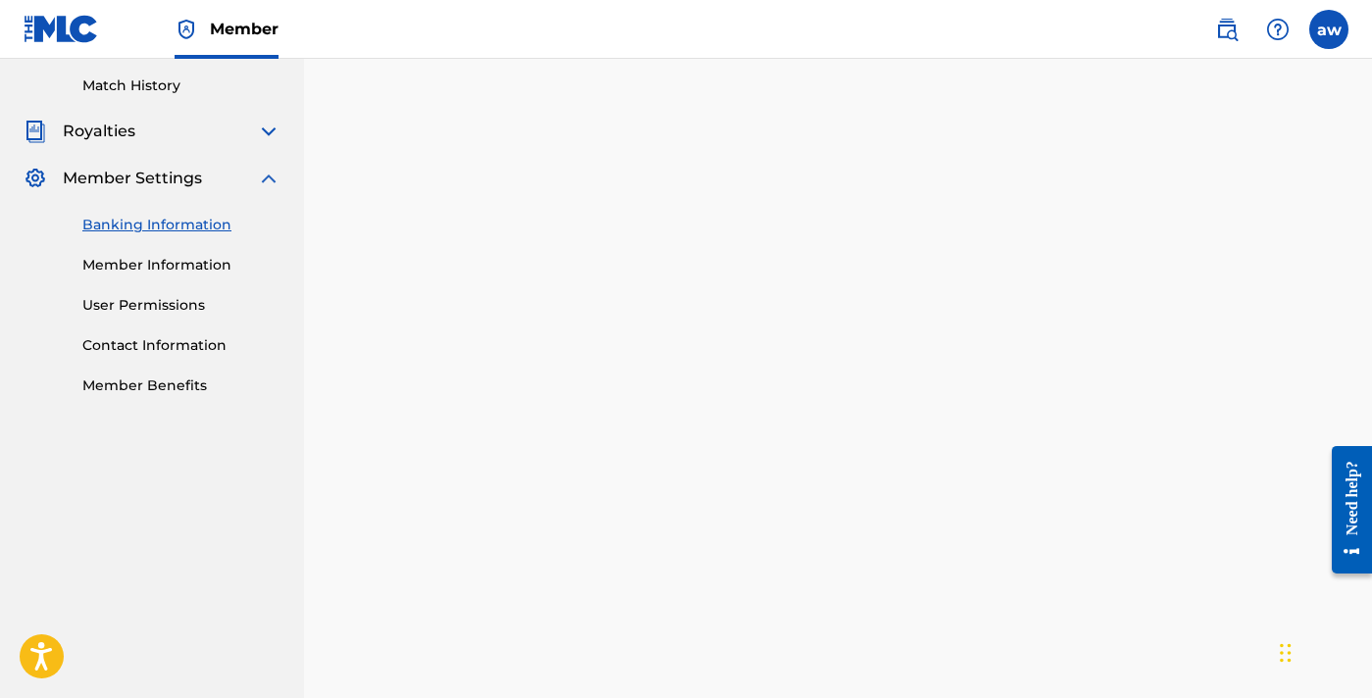
scroll to position [618, 0]
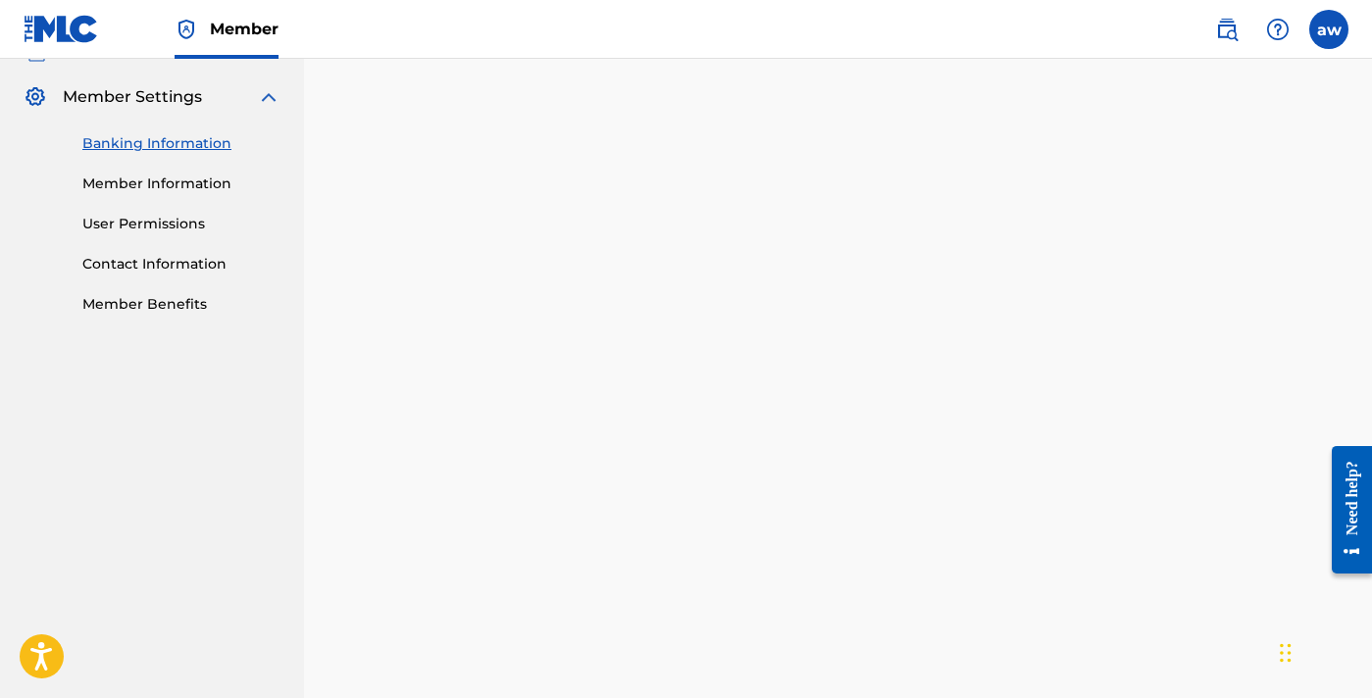
click at [212, 552] on nav "prime note Summary Catalog Works Registration Claiming Tool Individual Registra…" at bounding box center [152, 224] width 304 height 1566
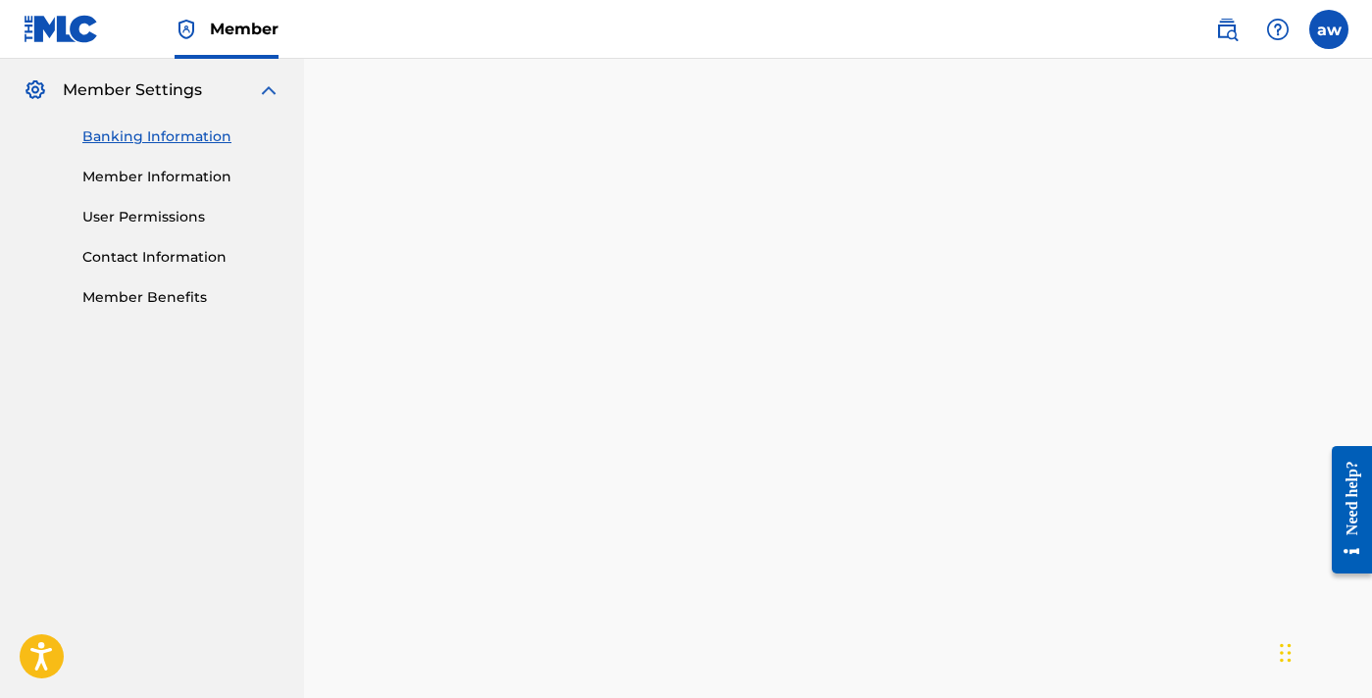
scroll to position [602, 0]
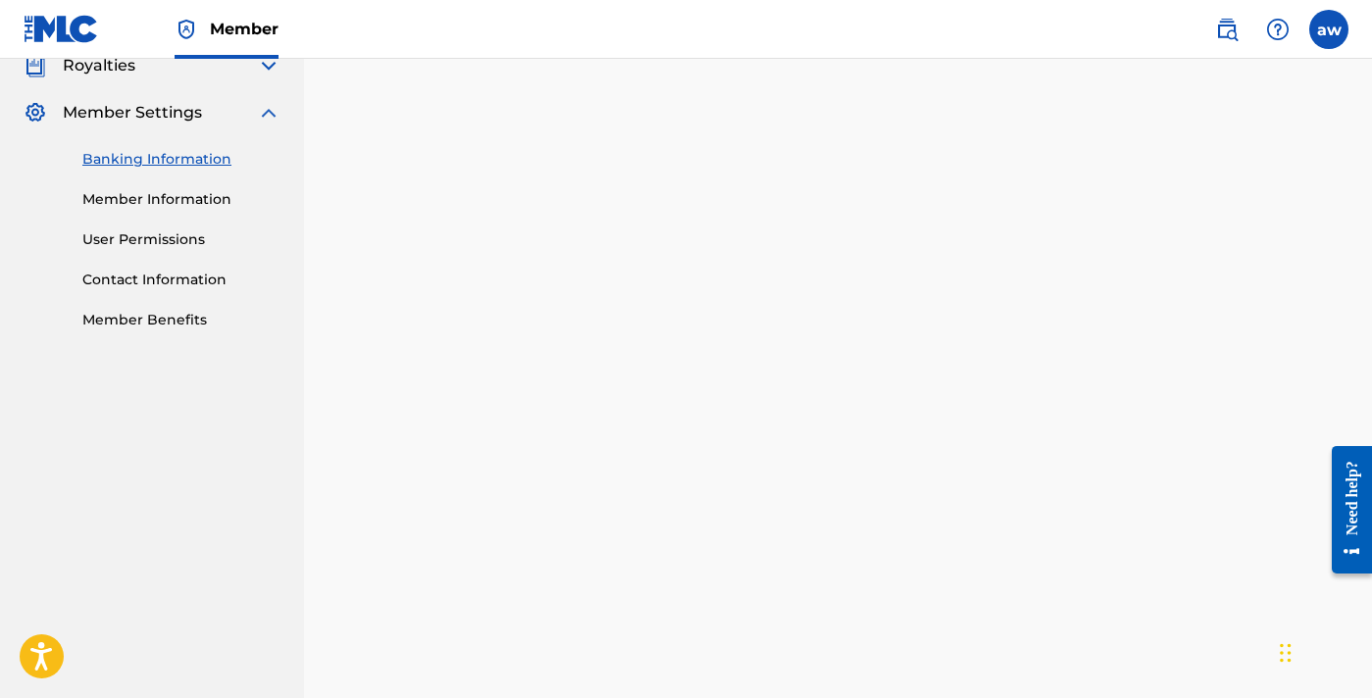
click at [227, 520] on nav "prime note Summary Catalog Works Registration Claiming Tool Individual Registra…" at bounding box center [152, 248] width 304 height 1583
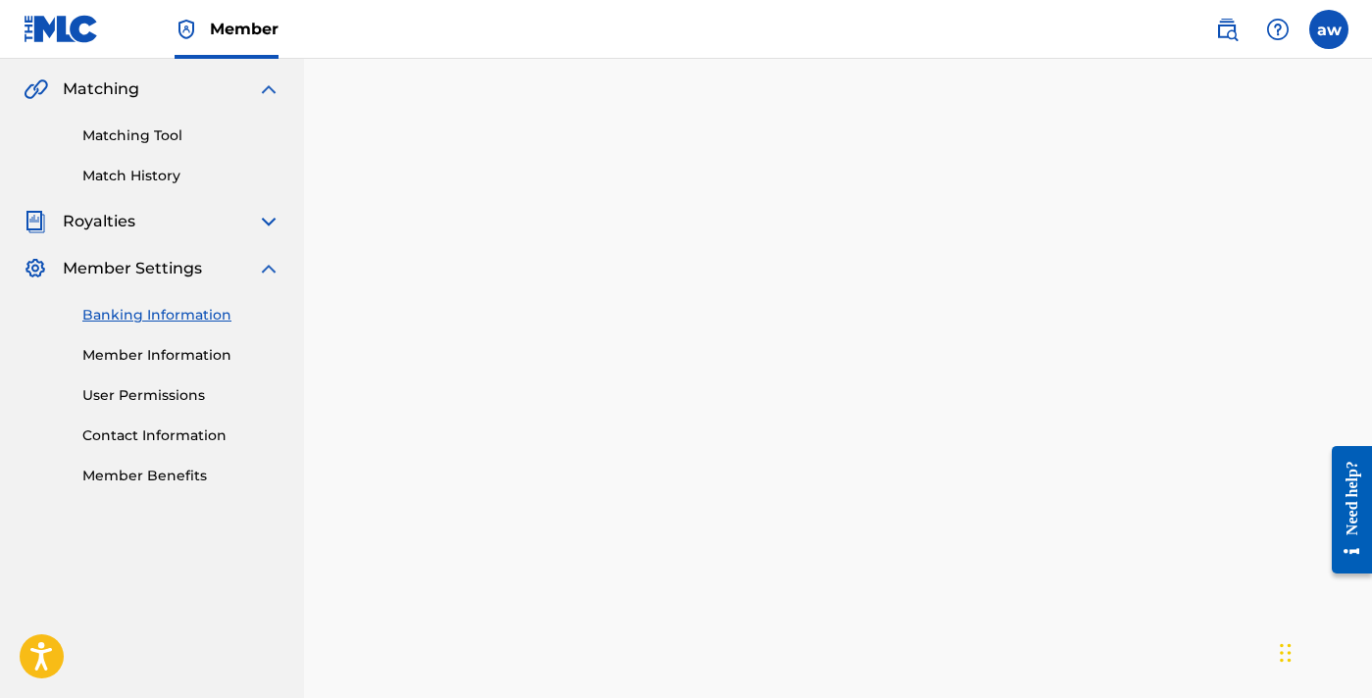
scroll to position [443, 0]
